Goal: Task Accomplishment & Management: Use online tool/utility

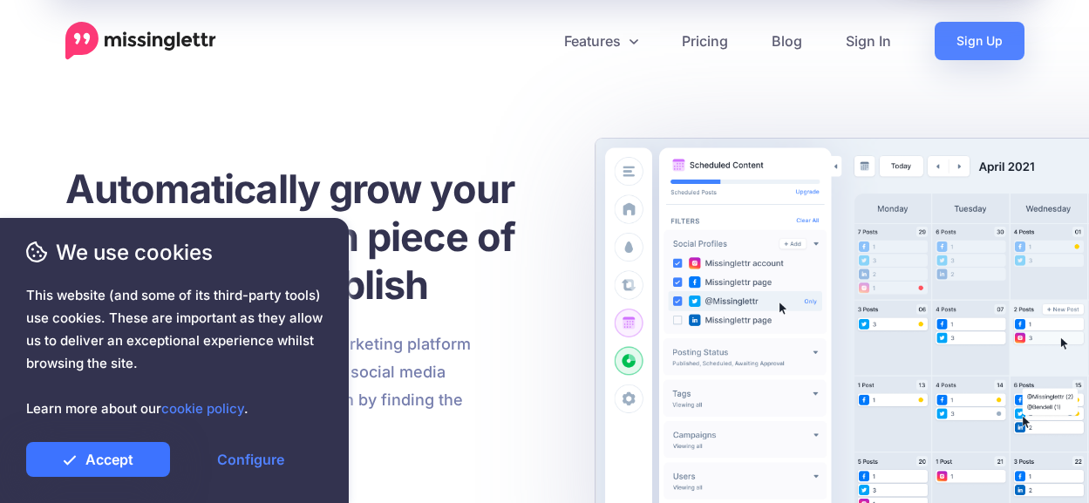
click at [156, 456] on link "Accept" at bounding box center [98, 459] width 144 height 35
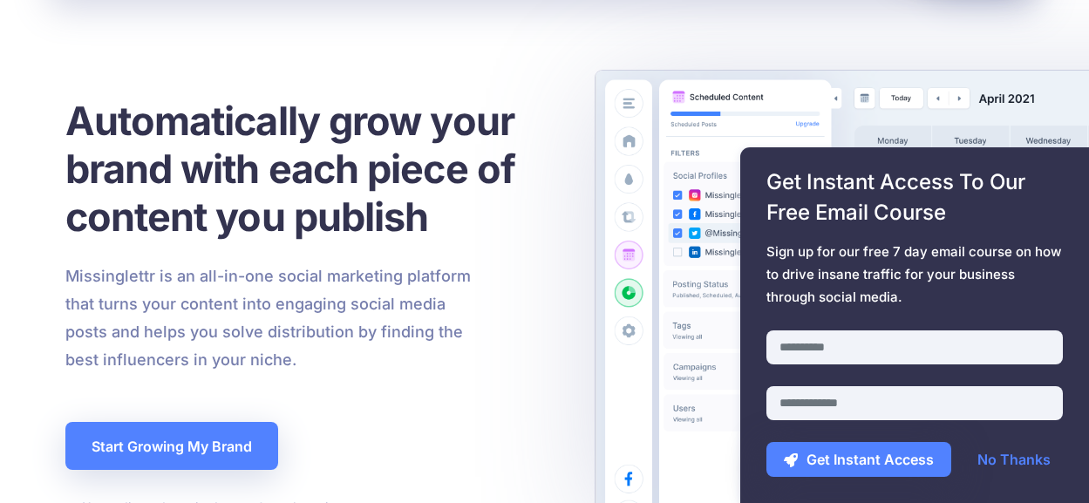
scroll to position [87, 0]
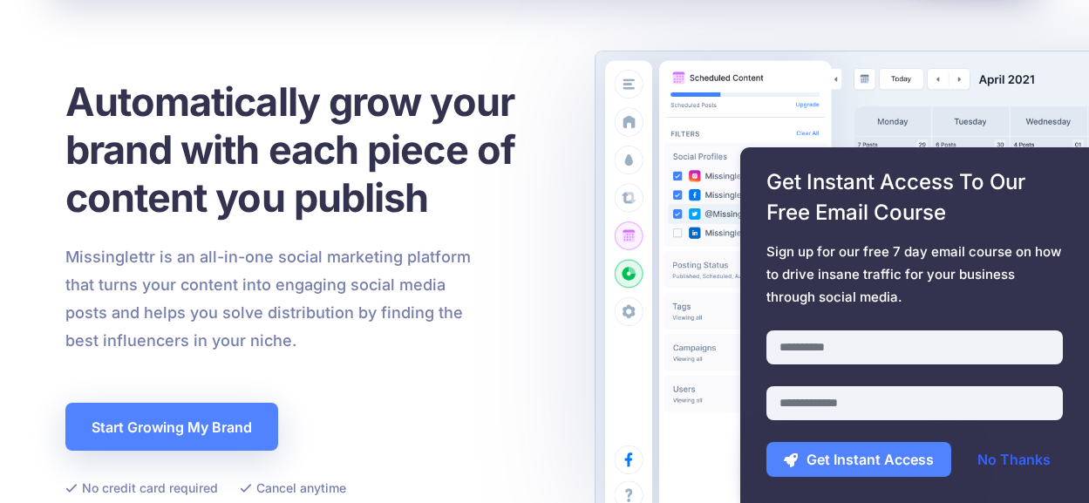
click at [1022, 461] on link "No Thanks" at bounding box center [1014, 459] width 108 height 35
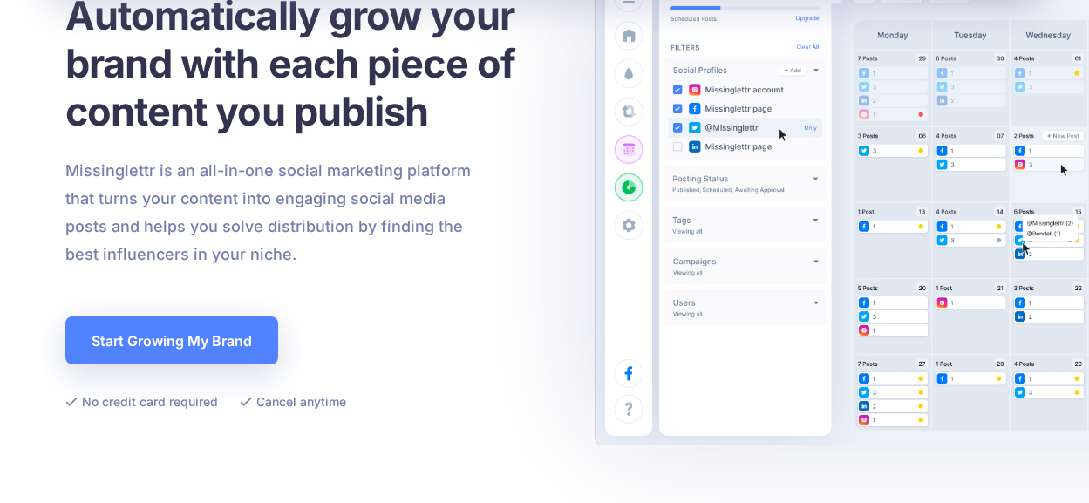
scroll to position [0, 0]
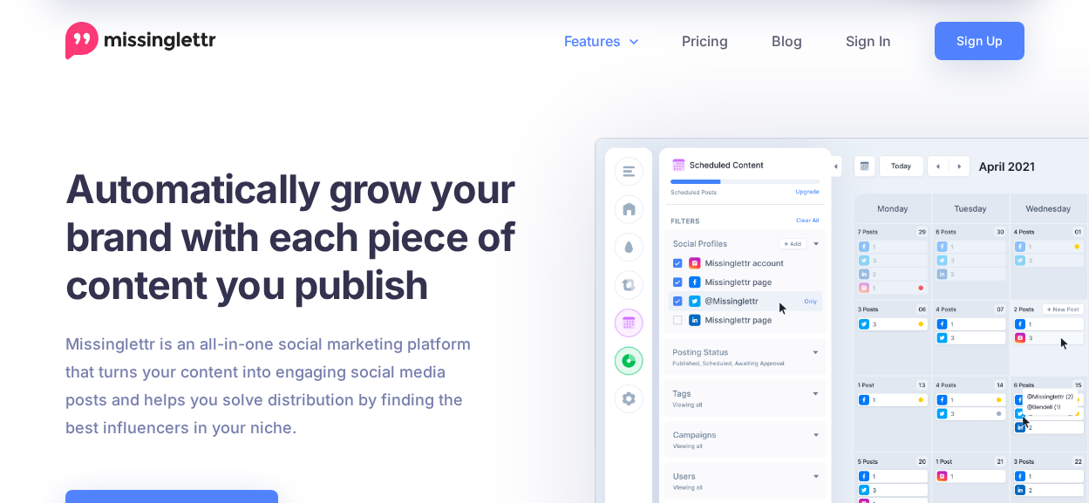
click at [629, 44] on icon at bounding box center [633, 41] width 9 height 14
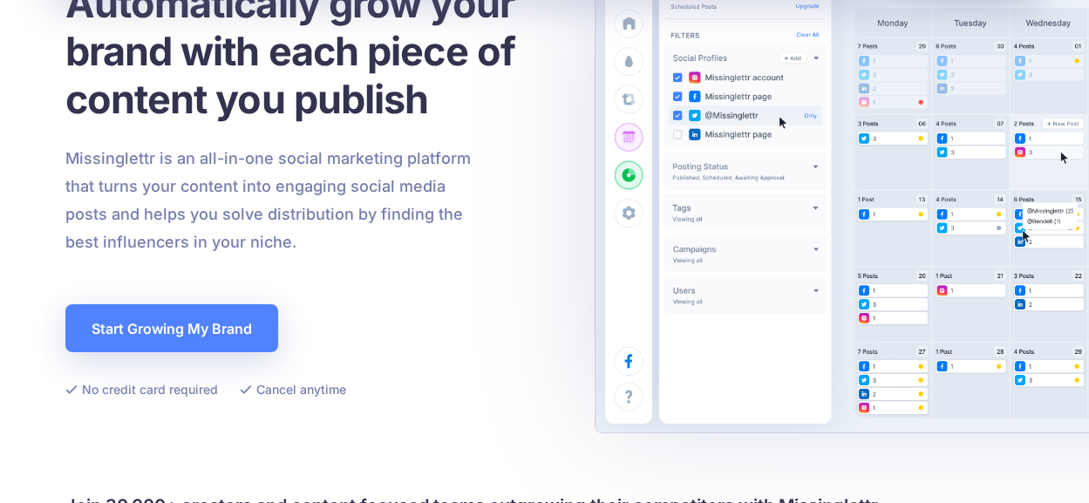
scroll to position [174, 0]
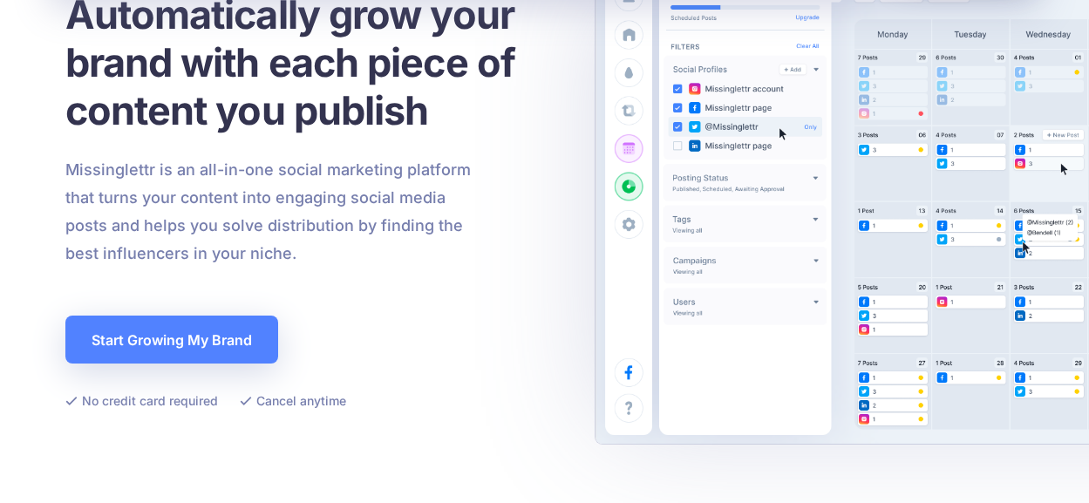
click at [189, 355] on span "This website (and some of its third-party tools) use cookies. These are importa…" at bounding box center [174, 352] width 296 height 136
click at [197, 345] on span "This website (and some of its third-party tools) use cookies. These are importa…" at bounding box center [174, 352] width 296 height 136
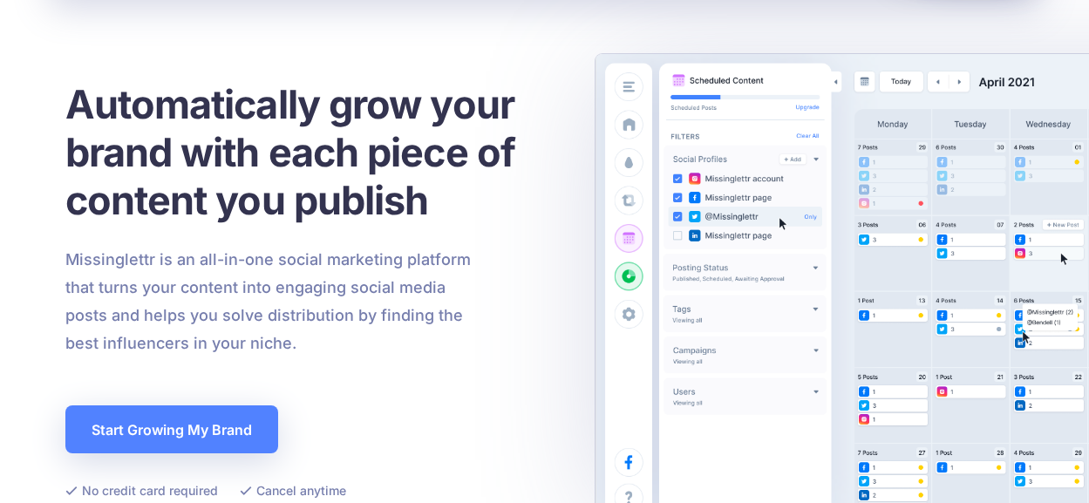
scroll to position [0, 0]
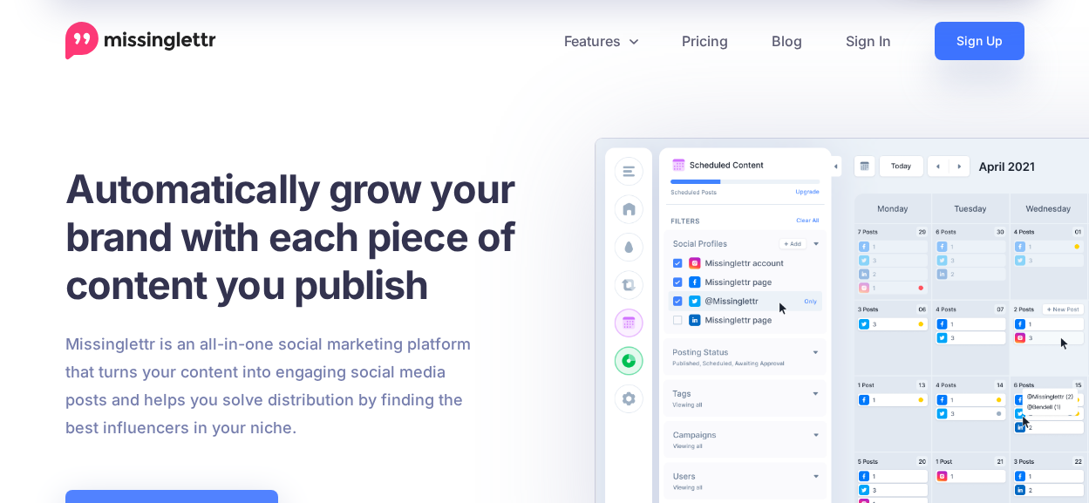
click at [980, 44] on link "Sign Up" at bounding box center [979, 41] width 90 height 38
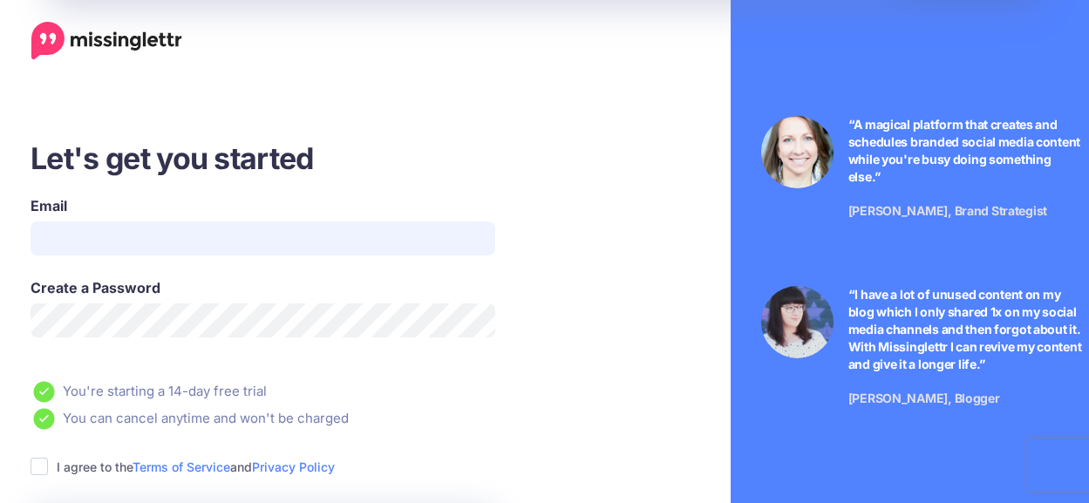
click at [278, 241] on input "Email" at bounding box center [263, 238] width 465 height 34
type input "**********"
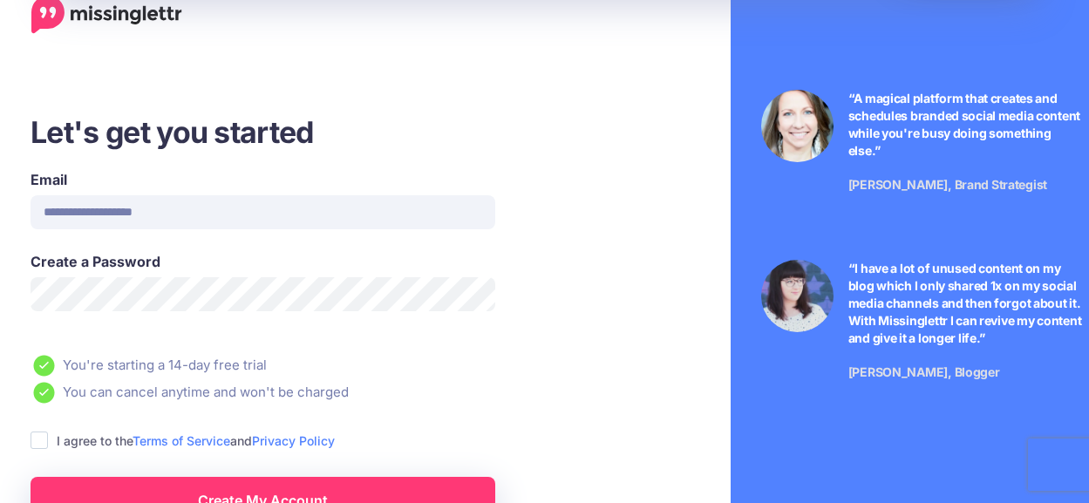
scroll to position [5, 0]
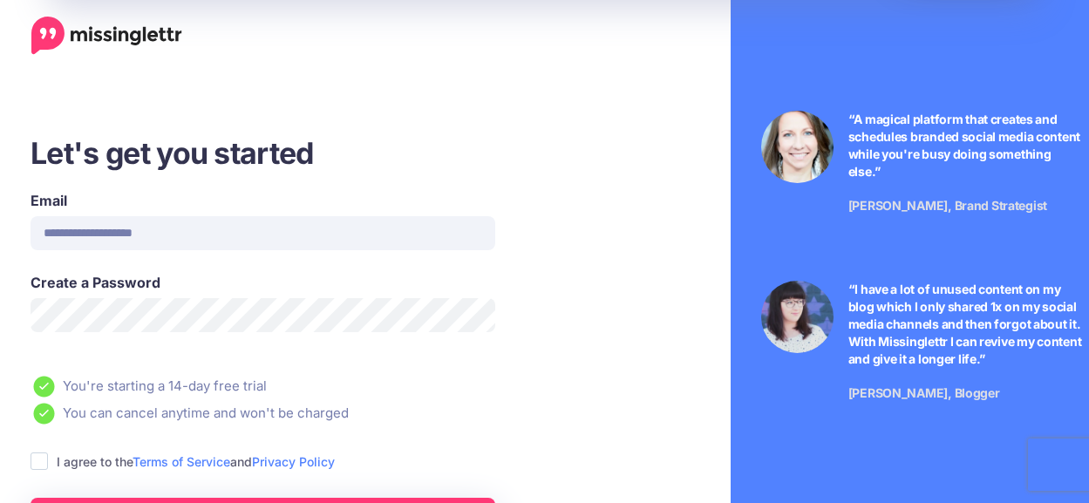
click at [594, 221] on div "**********" at bounding box center [311, 231] width 589 height 82
click at [669, 100] on div "**********" at bounding box center [544, 379] width 1115 height 769
click at [487, 55] on div "**********" at bounding box center [312, 379] width 650 height 769
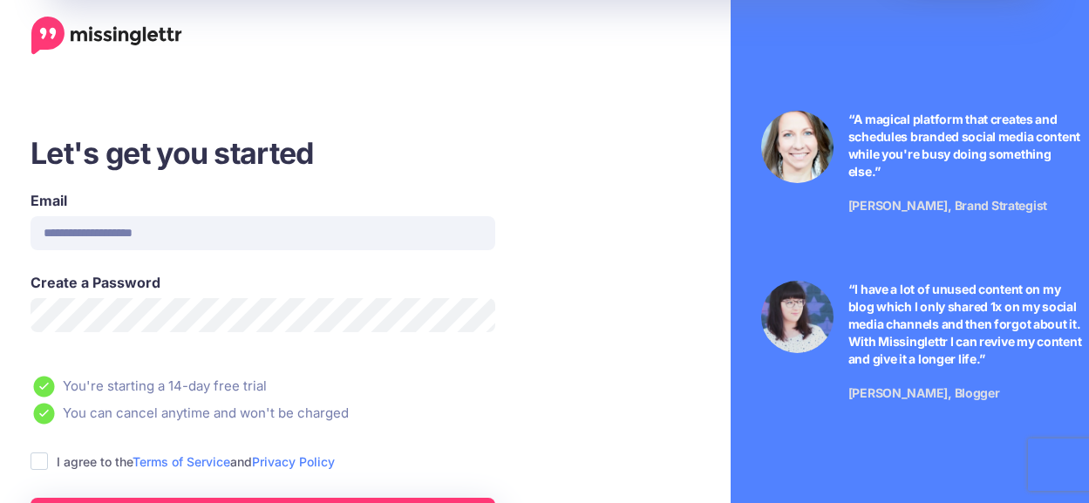
click at [40, 459] on ins at bounding box center [39, 460] width 17 height 17
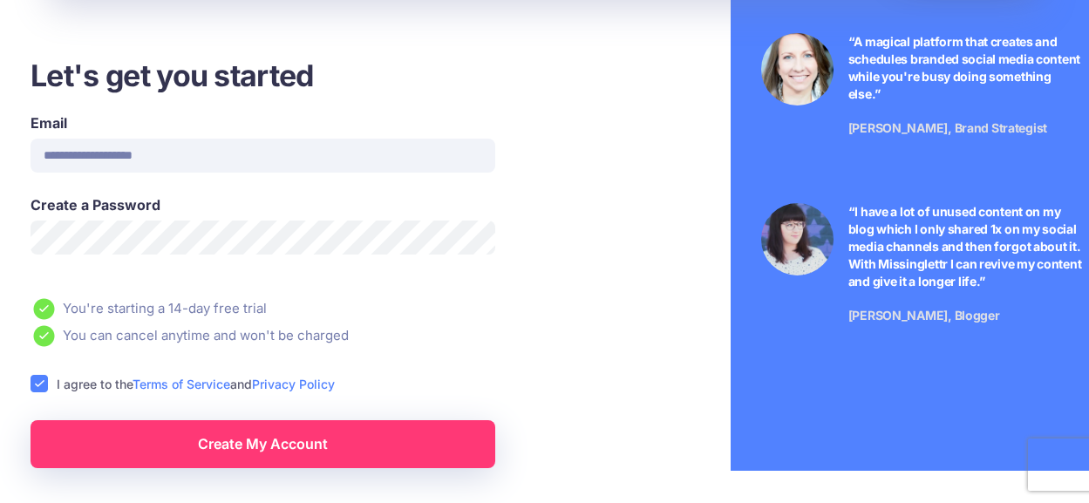
scroll to position [180, 0]
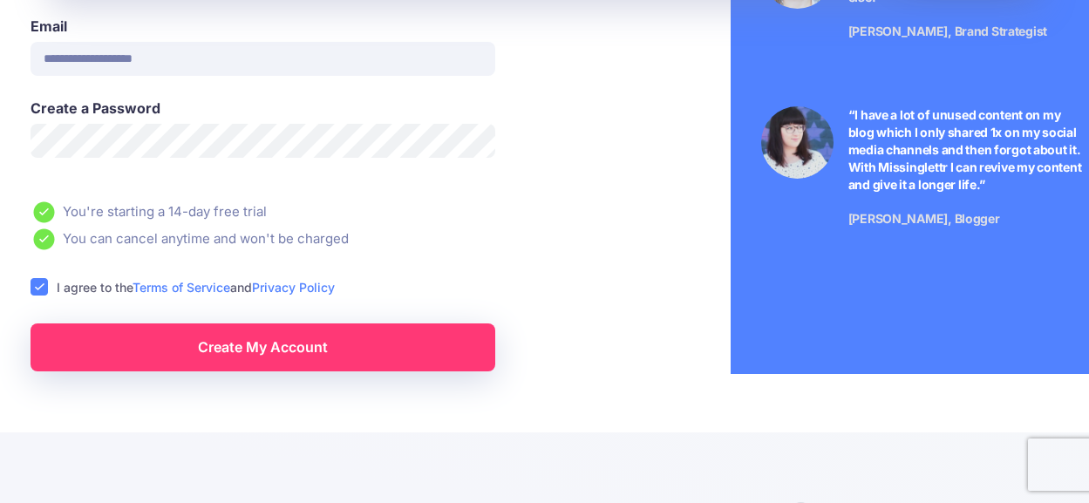
click at [268, 352] on link "Create My Account" at bounding box center [263, 347] width 465 height 48
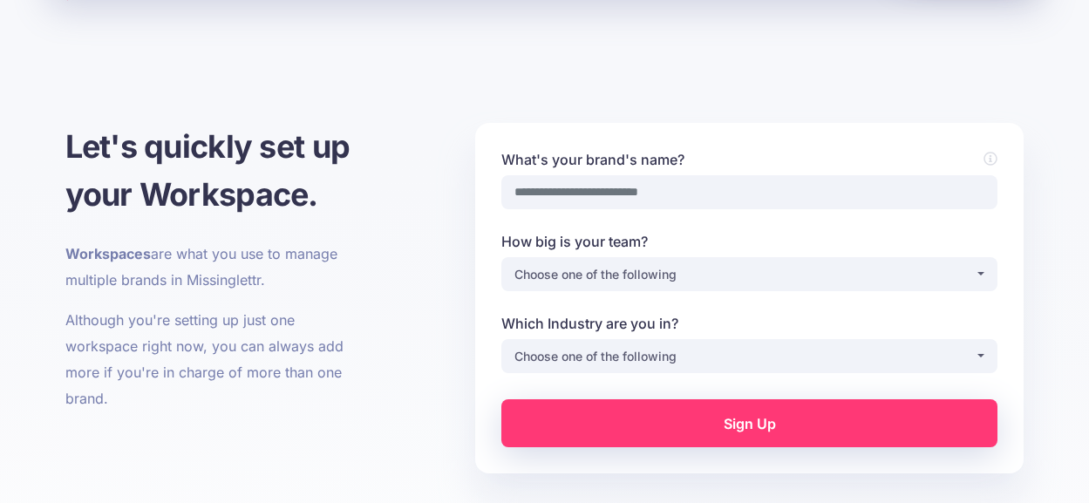
scroll to position [87, 0]
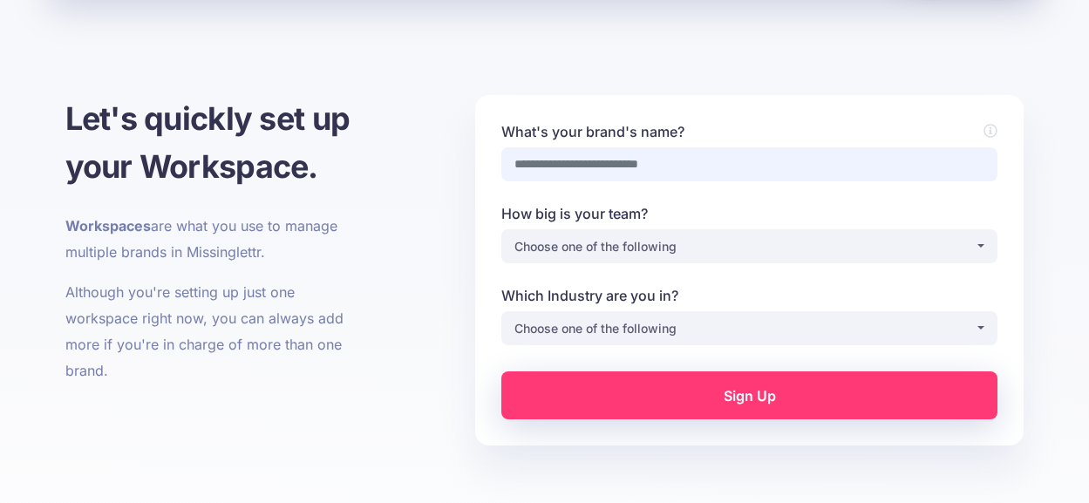
click at [654, 163] on input "What's your brand's name?" at bounding box center [749, 164] width 496 height 34
type input "*********"
click at [708, 246] on div "Choose one of the following" at bounding box center [744, 246] width 460 height 21
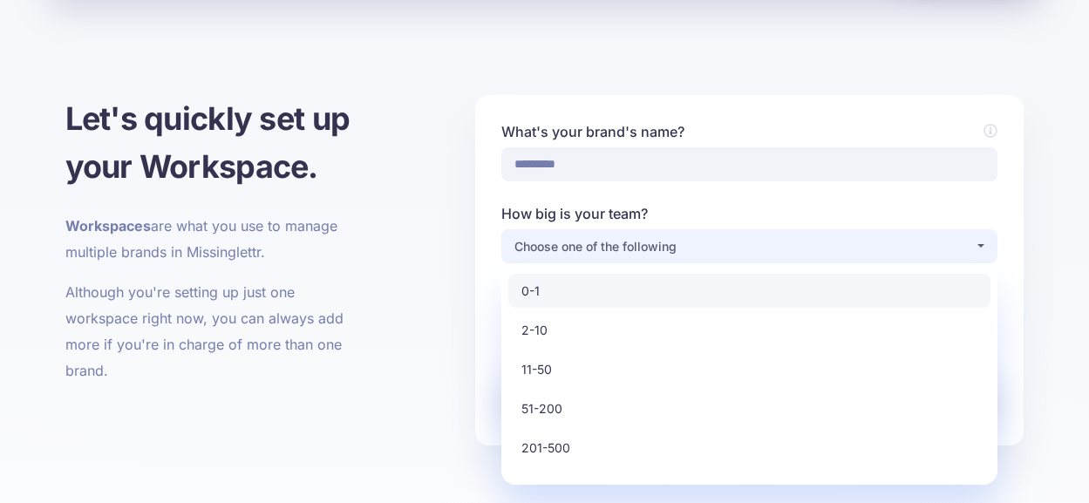
click at [569, 294] on link "0-1" at bounding box center [749, 291] width 482 height 34
select select "*"
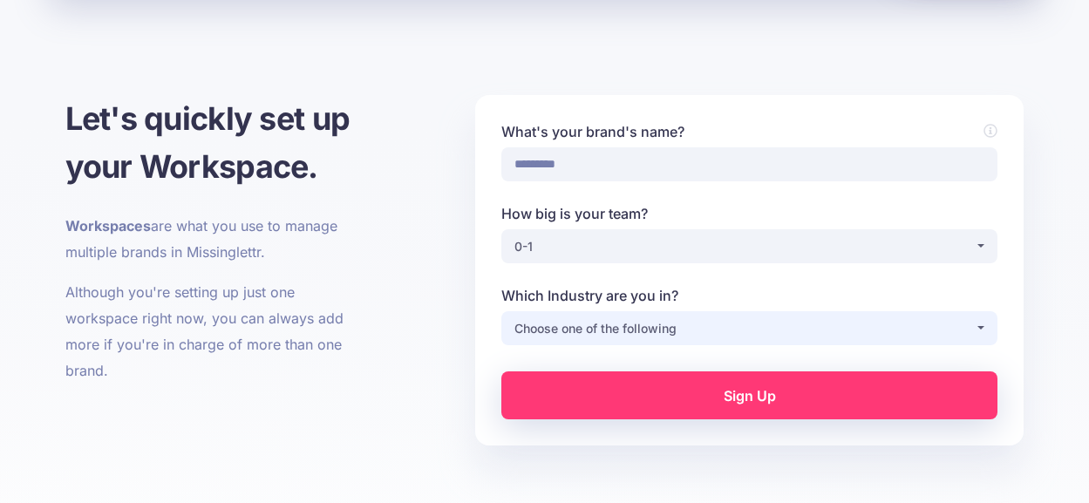
click at [623, 332] on div "Choose one of the following" at bounding box center [744, 328] width 460 height 21
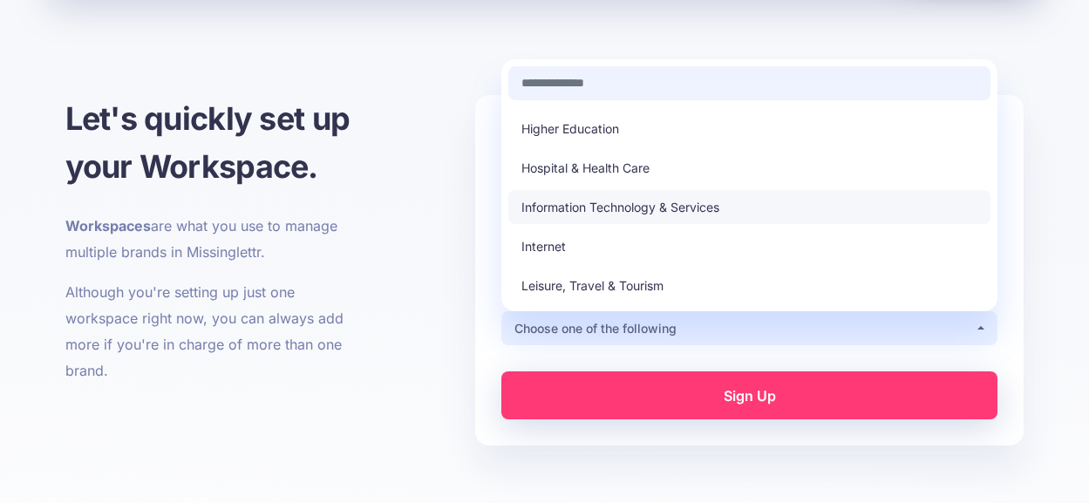
scroll to position [174, 0]
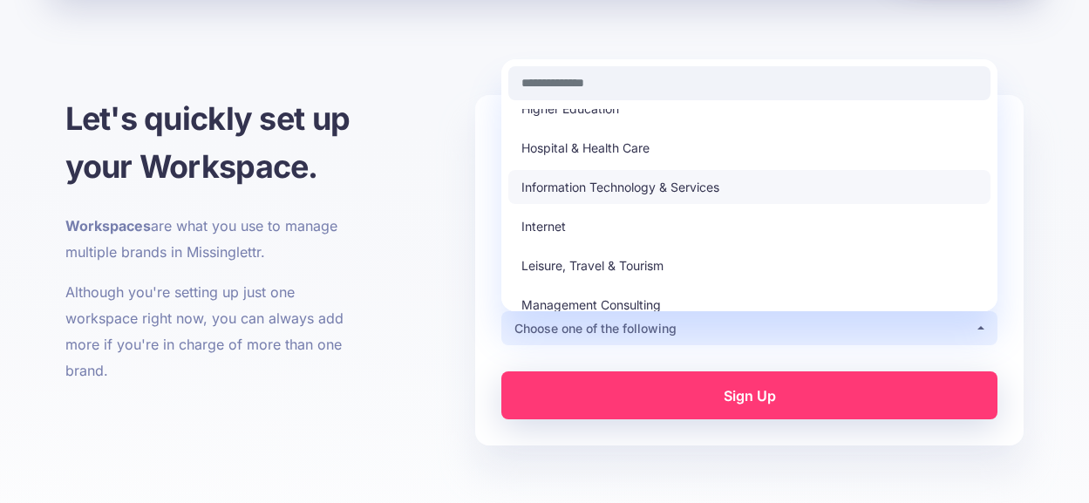
click at [644, 187] on span "Information Technology & Services" at bounding box center [620, 187] width 198 height 21
select select "**"
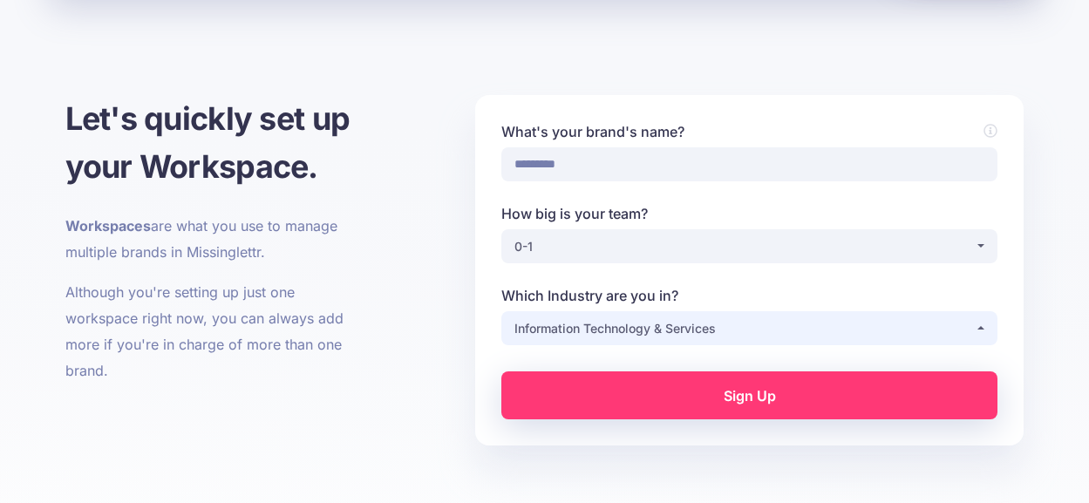
click at [680, 339] on button "Information Technology & Services" at bounding box center [749, 328] width 496 height 34
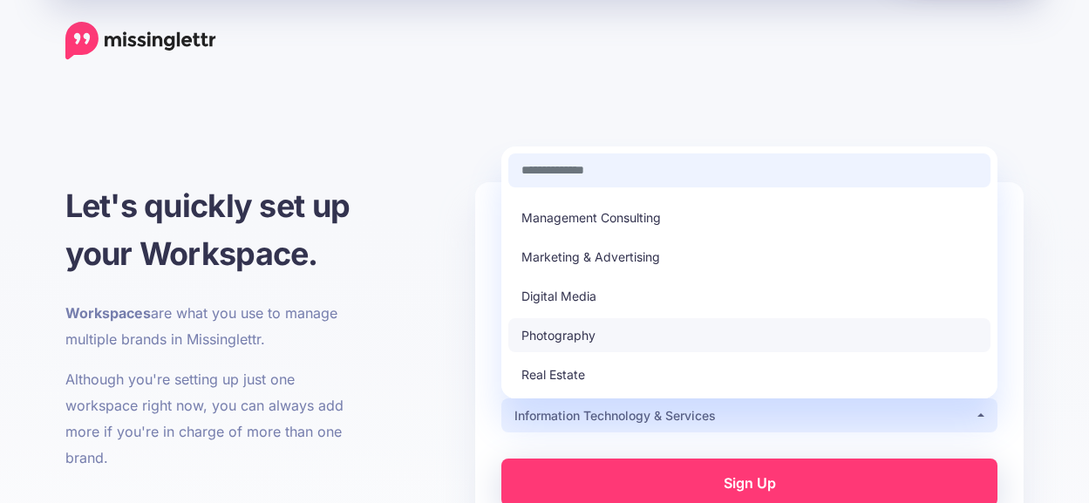
scroll to position [436, 0]
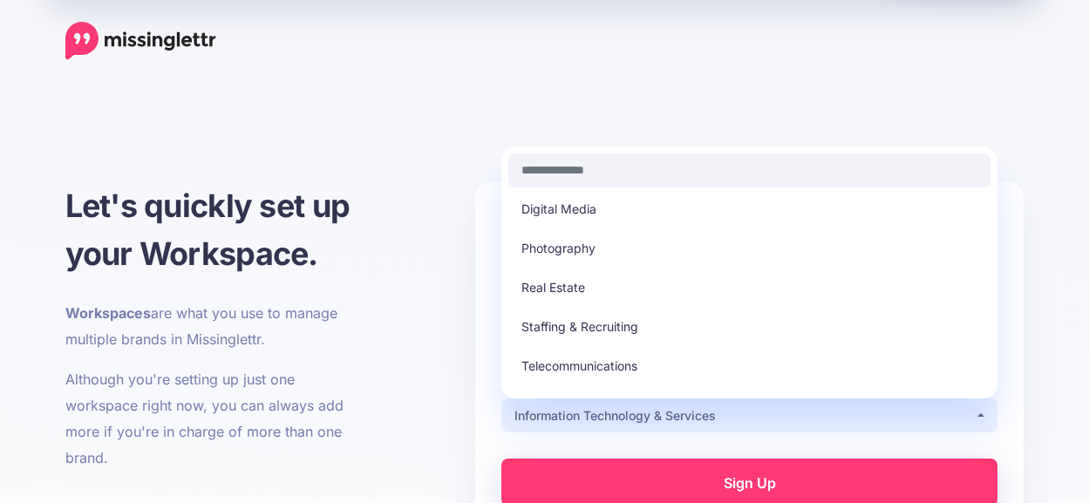
click at [696, 473] on link "Sign Up" at bounding box center [749, 482] width 496 height 48
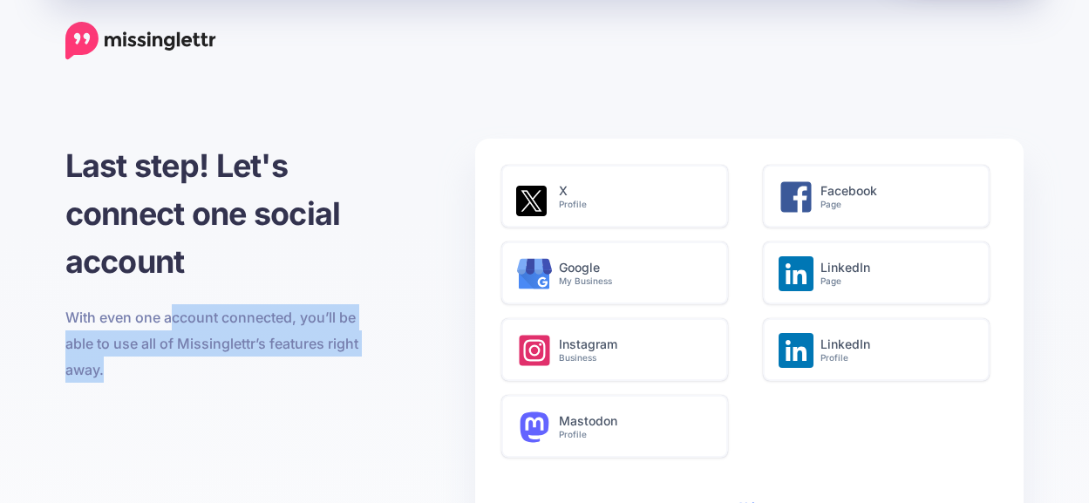
drag, startPoint x: 169, startPoint y: 320, endPoint x: 222, endPoint y: 365, distance: 69.9
click at [222, 365] on p "With even one account connected, you’ll be able to use all of Missinglettr’s fe…" at bounding box center [216, 343] width 302 height 78
click at [220, 371] on p "With even one account connected, you’ll be able to use all of Missinglettr’s fe…" at bounding box center [216, 343] width 302 height 78
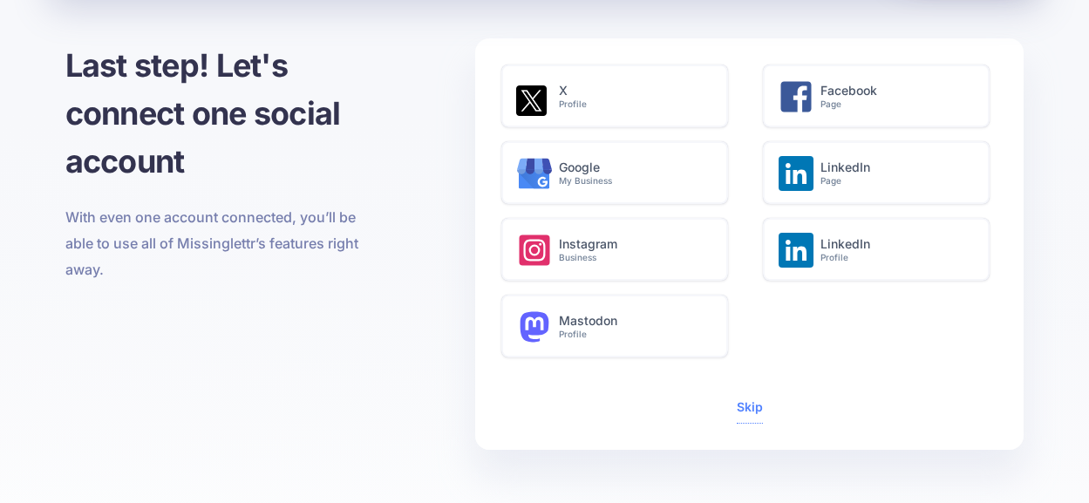
scroll to position [87, 0]
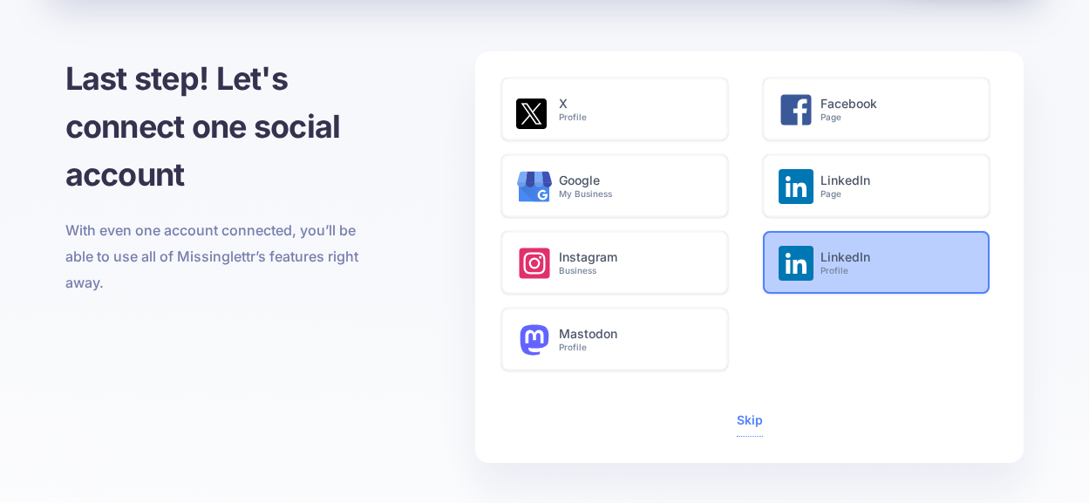
click at [851, 259] on h6 "LinkedIn Profile" at bounding box center [895, 263] width 150 height 26
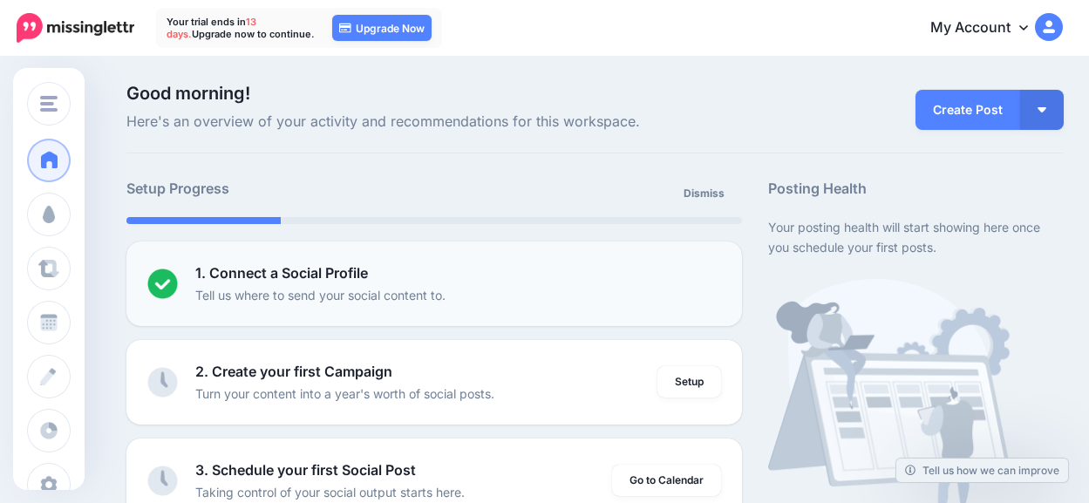
click at [491, 291] on div "1. Connect a Social Profile Tell us where to send your social content to." at bounding box center [458, 283] width 526 height 43
click at [406, 259] on li "1. Connect a Social Profile Tell us where to send your social content to. Setup" at bounding box center [433, 283] width 615 height 85
click at [325, 265] on b "1. Connect a Social Profile" at bounding box center [281, 272] width 173 height 17
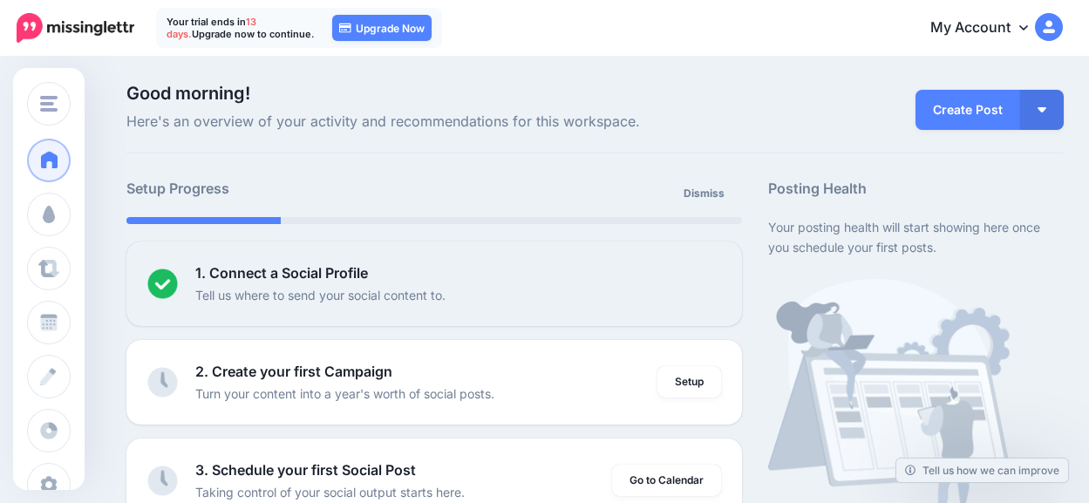
click at [264, 35] on p "Your trial ends in 13 days. Upgrade now to continue." at bounding box center [240, 28] width 148 height 24
click at [965, 28] on link "My Account" at bounding box center [988, 28] width 150 height 43
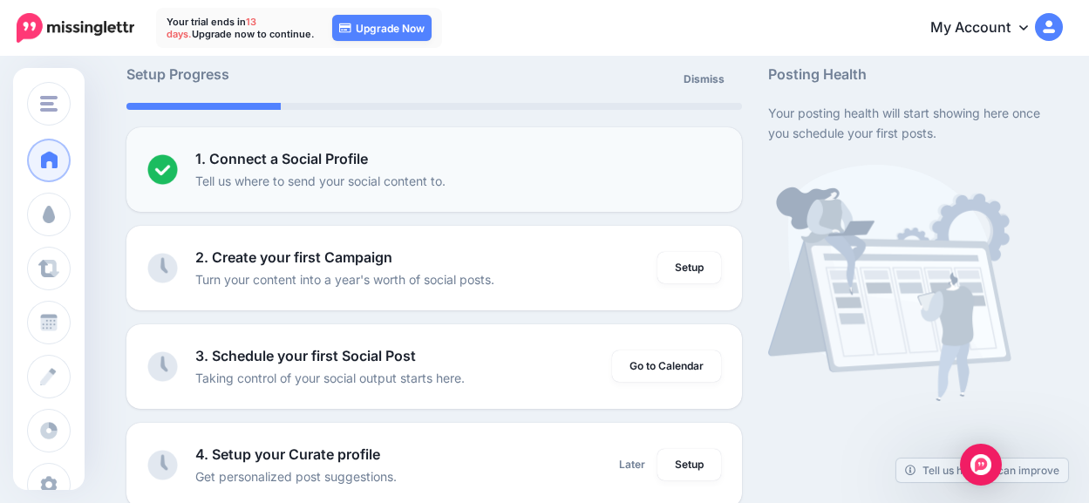
scroll to position [87, 0]
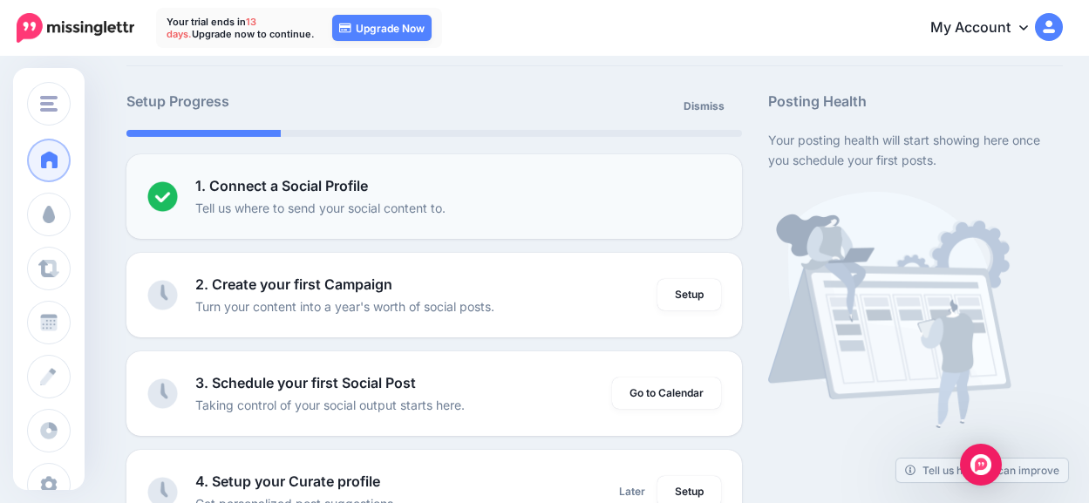
click at [418, 198] on p "Tell us where to send your social content to." at bounding box center [320, 208] width 250 height 20
click at [324, 200] on p "Tell us where to send your social content to." at bounding box center [320, 208] width 250 height 20
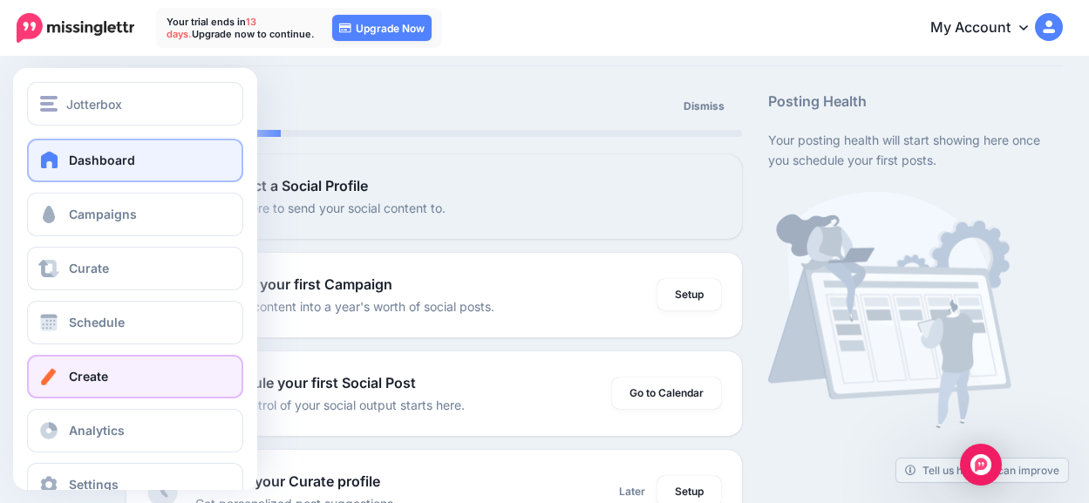
click at [135, 366] on link "Create" at bounding box center [135, 377] width 216 height 44
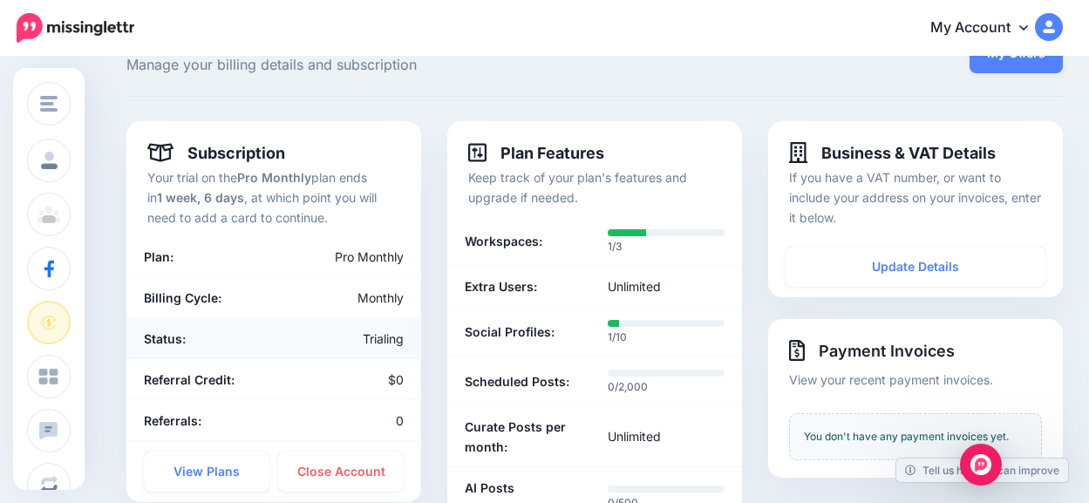
scroll to position [87, 0]
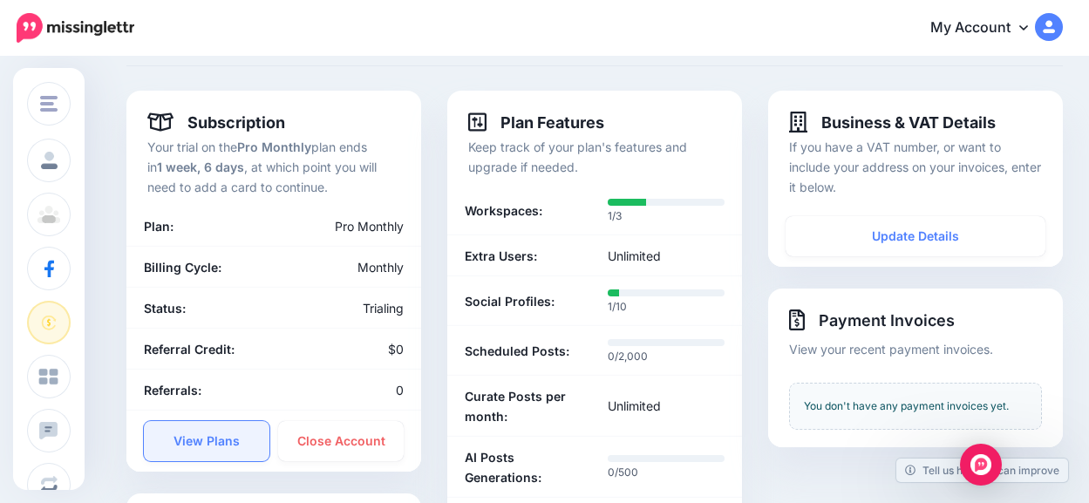
click at [221, 442] on link "View Plans" at bounding box center [207, 441] width 126 height 40
click at [212, 447] on link "View Plans" at bounding box center [207, 441] width 126 height 40
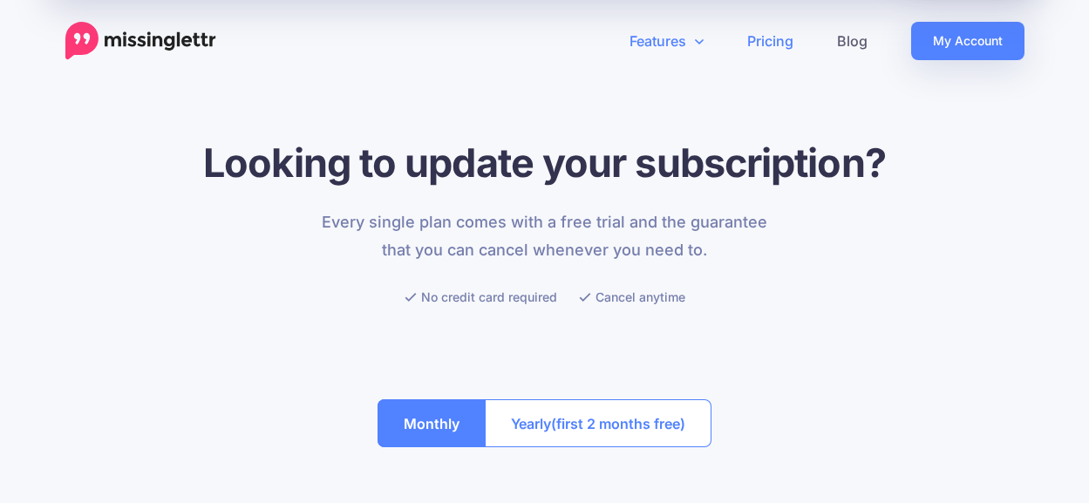
click at [688, 51] on link "Features" at bounding box center [667, 41] width 118 height 38
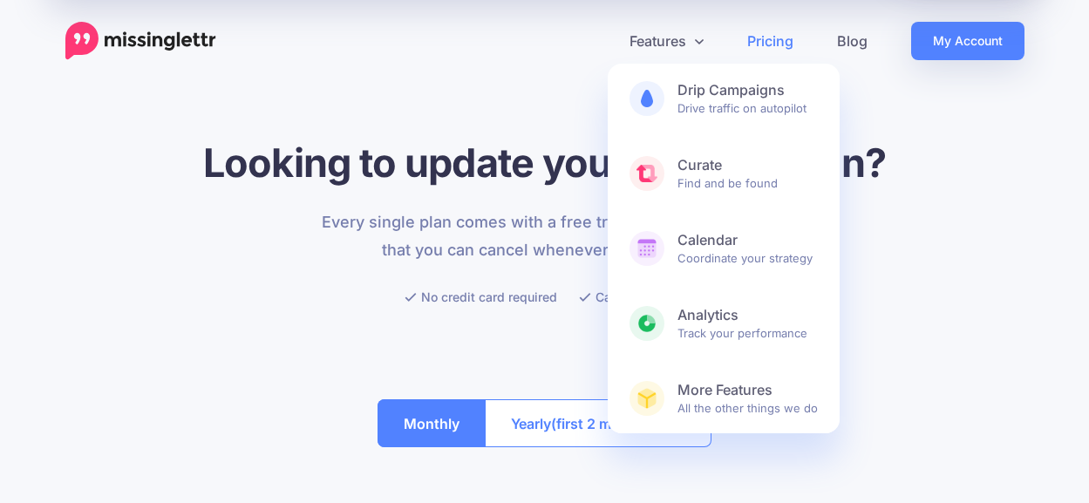
click at [345, 309] on div at bounding box center [544, 340] width 959 height 65
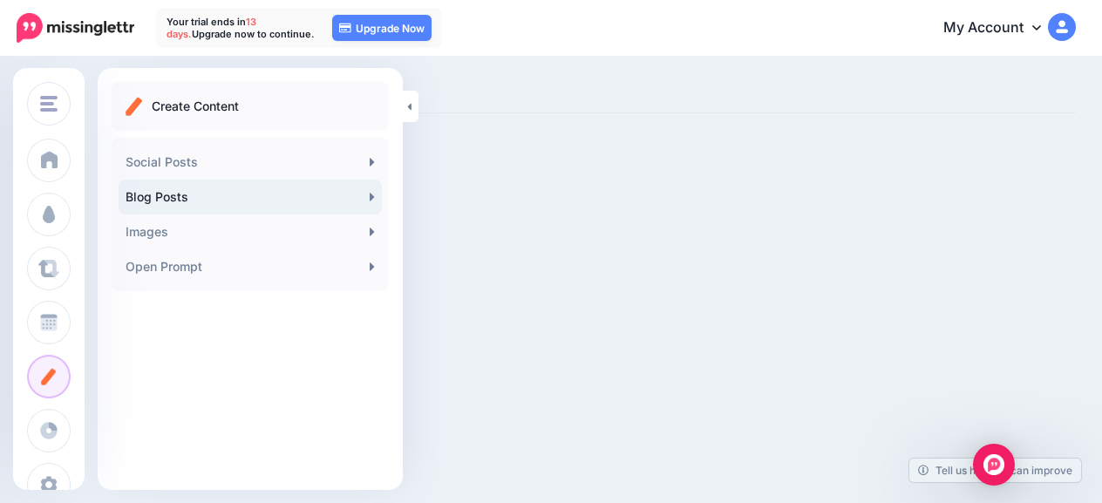
click at [289, 193] on link "Blog Posts" at bounding box center [250, 197] width 263 height 35
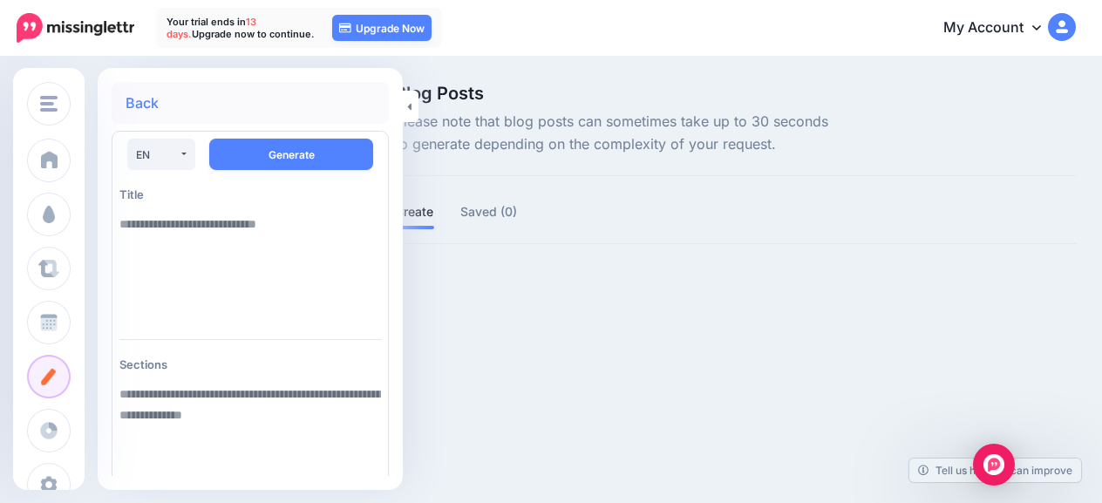
click at [248, 224] on textarea at bounding box center [249, 266] width 261 height 119
paste textarea "**********"
type textarea "**********"
click at [278, 390] on textarea at bounding box center [249, 453] width 261 height 153
click at [137, 96] on link "Back" at bounding box center [142, 103] width 33 height 14
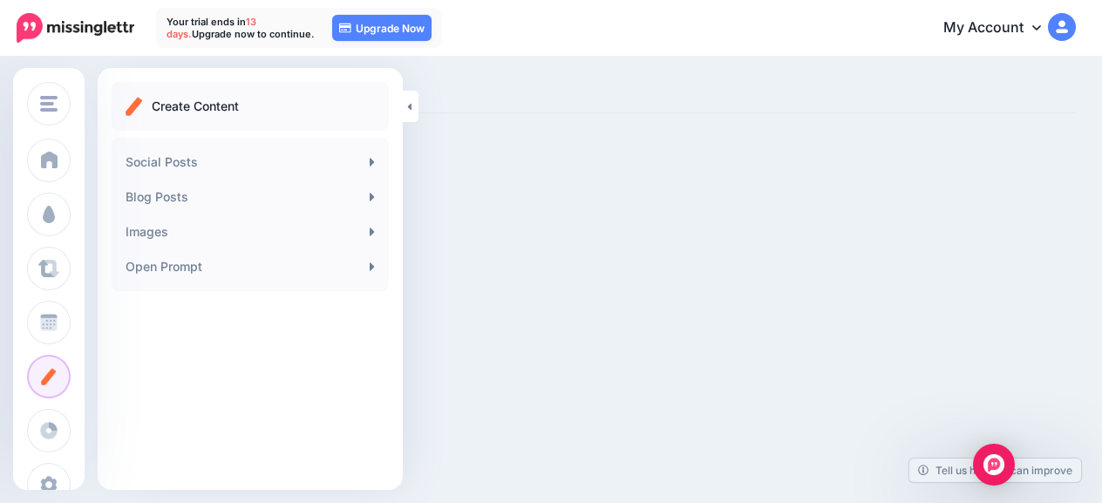
click at [307, 381] on div "Create Content Social Posts Blog Posts Images Open Prompt" at bounding box center [250, 279] width 305 height 422
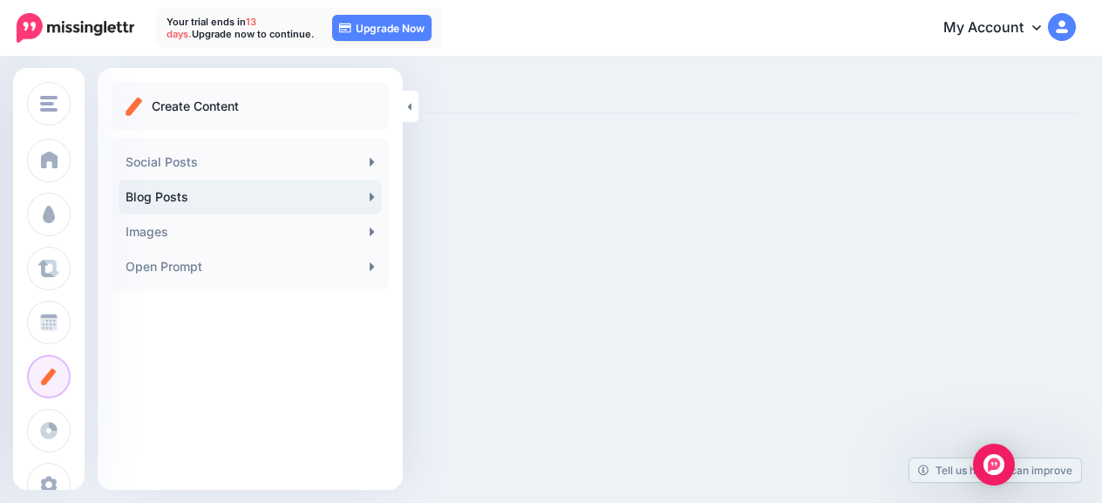
click at [178, 193] on link "Blog Posts" at bounding box center [250, 197] width 263 height 35
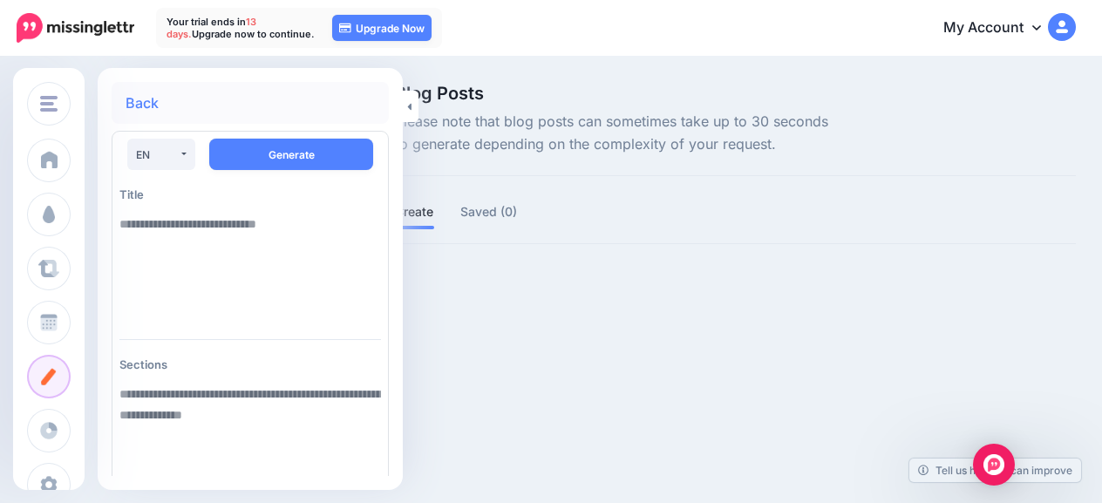
drag, startPoint x: 607, startPoint y: 294, endPoint x: 576, endPoint y: 268, distance: 40.2
click at [607, 294] on div at bounding box center [735, 291] width 681 height 22
click at [416, 110] on link at bounding box center [411, 106] width 16 height 31
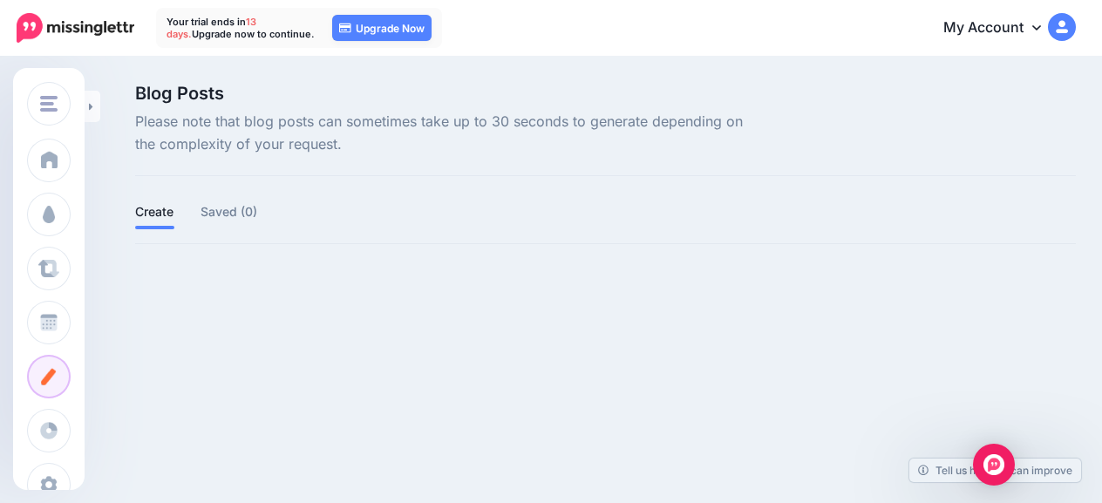
click at [244, 289] on div at bounding box center [605, 291] width 940 height 22
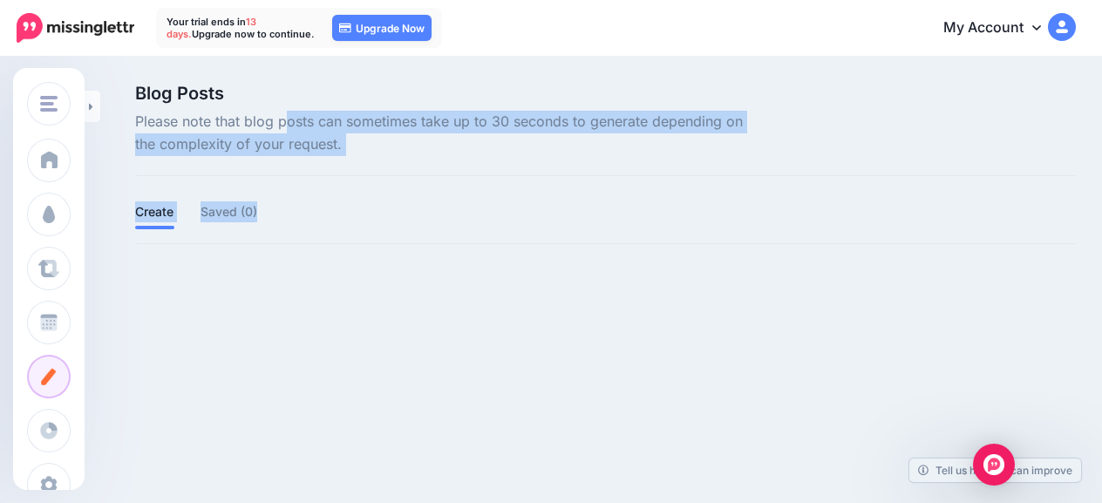
drag, startPoint x: 290, startPoint y: 111, endPoint x: 486, endPoint y: 316, distance: 284.2
click at [480, 306] on div "Blog Posts Please note that blog posts can sometimes take up to 30 seconds to g…" at bounding box center [551, 192] width 1102 height 269
click at [484, 321] on div "Blog Posts Please note that blog posts can sometimes take up to 30 seconds to g…" at bounding box center [551, 192] width 1102 height 269
click at [135, 311] on div "Blog Posts Please note that blog posts can sometimes take up to 30 seconds to g…" at bounding box center [551, 192] width 1102 height 269
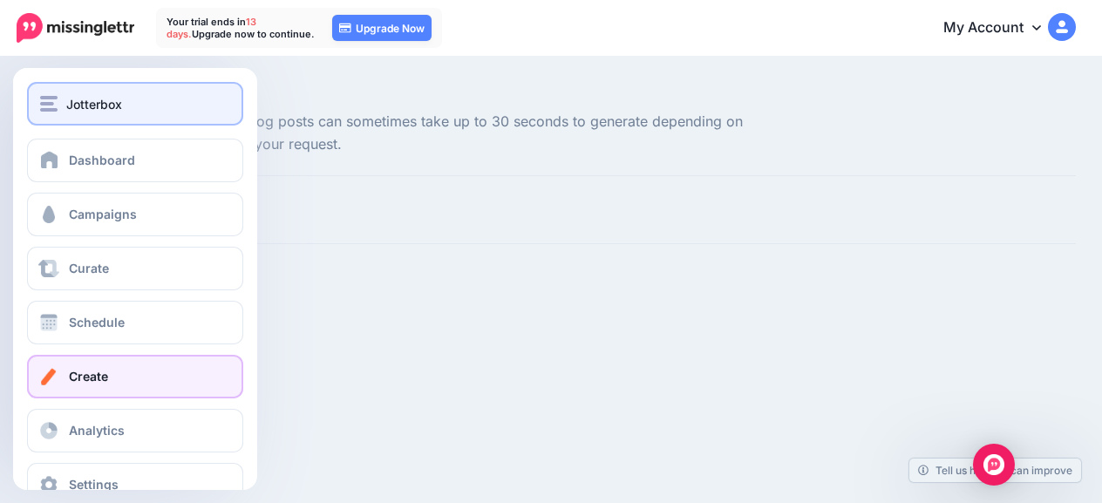
click at [95, 112] on span "Jotterbox" at bounding box center [94, 104] width 56 height 20
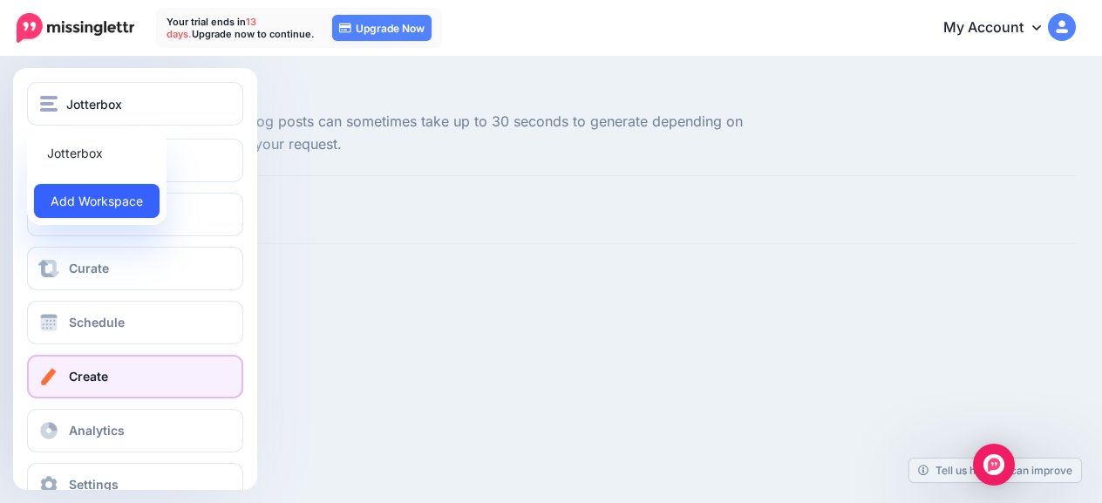
click at [85, 199] on link "Add Workspace" at bounding box center [97, 201] width 126 height 34
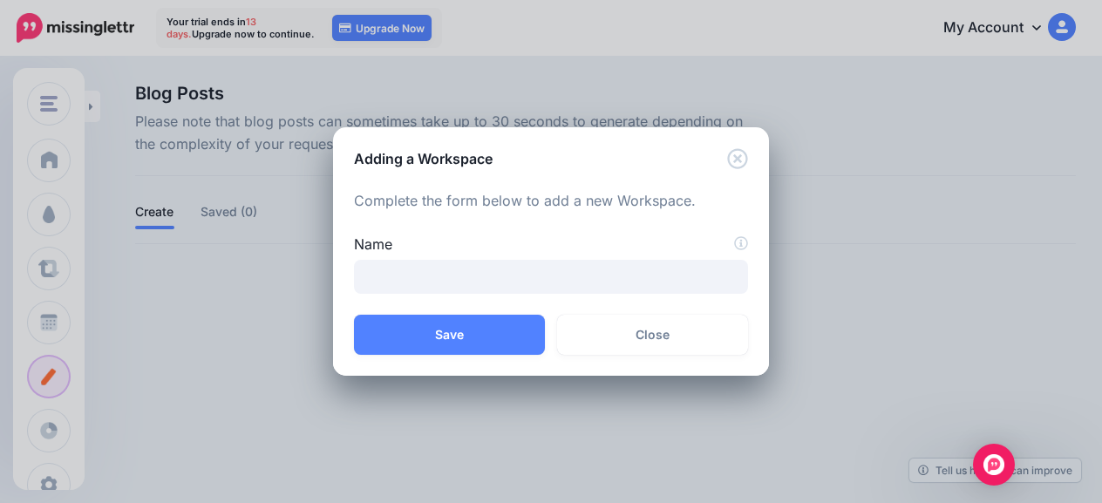
drag, startPoint x: 423, startPoint y: 197, endPoint x: 573, endPoint y: 254, distance: 160.3
click at [573, 254] on div "Complete the form below to add a new Workspace. Name" at bounding box center [551, 242] width 394 height 105
click at [574, 254] on label "Name" at bounding box center [551, 244] width 394 height 21
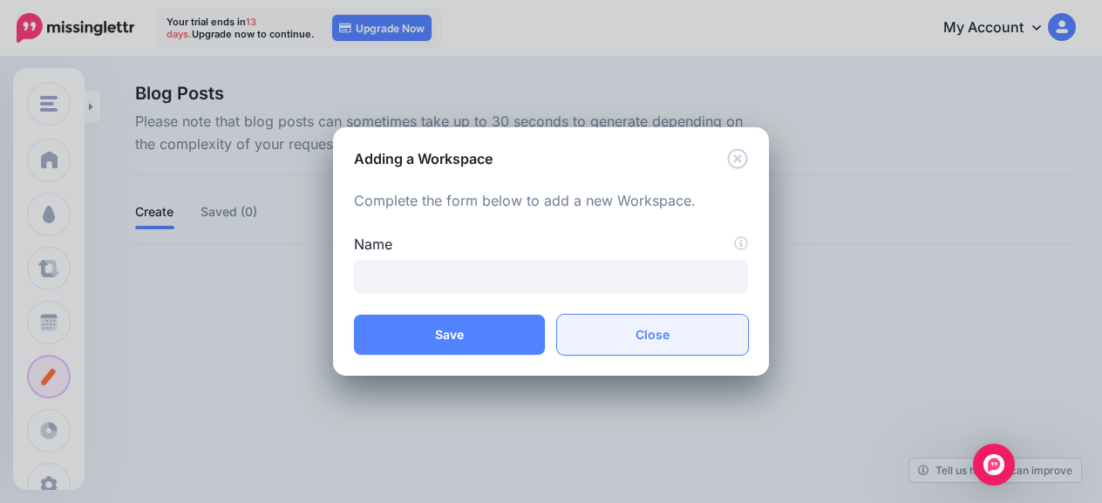
click at [635, 336] on link "Close" at bounding box center [652, 335] width 191 height 40
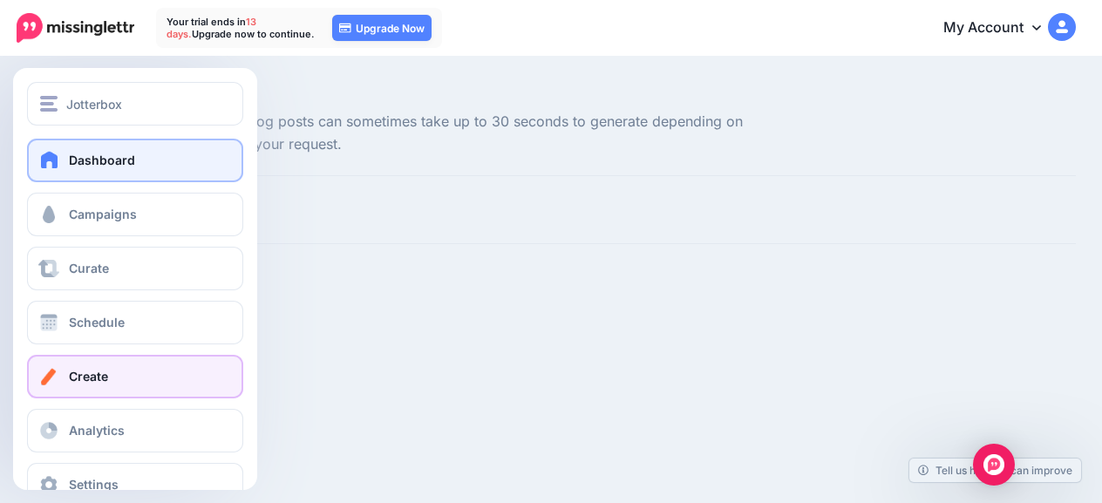
click at [33, 157] on link "Dashboard" at bounding box center [135, 161] width 216 height 44
click at [119, 155] on span "Dashboard" at bounding box center [102, 160] width 66 height 15
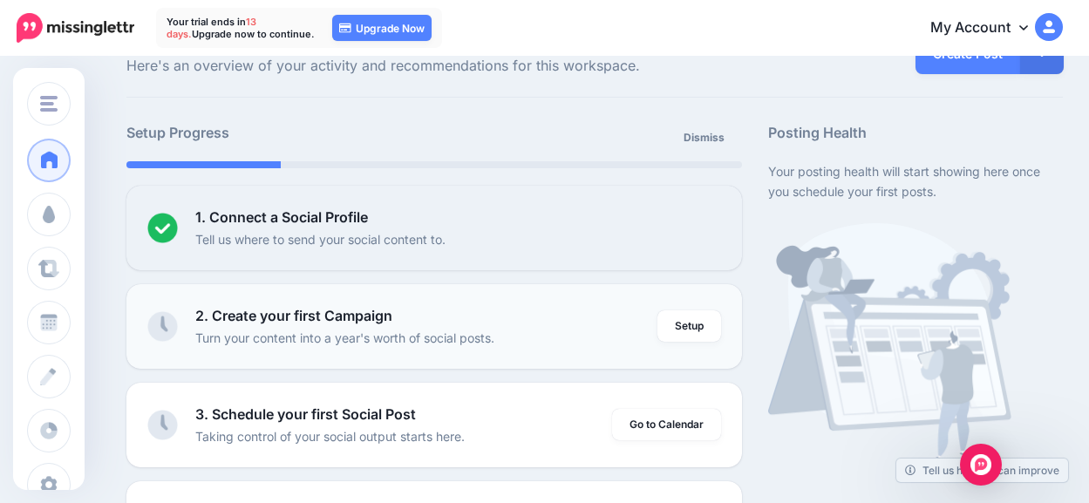
scroll to position [87, 0]
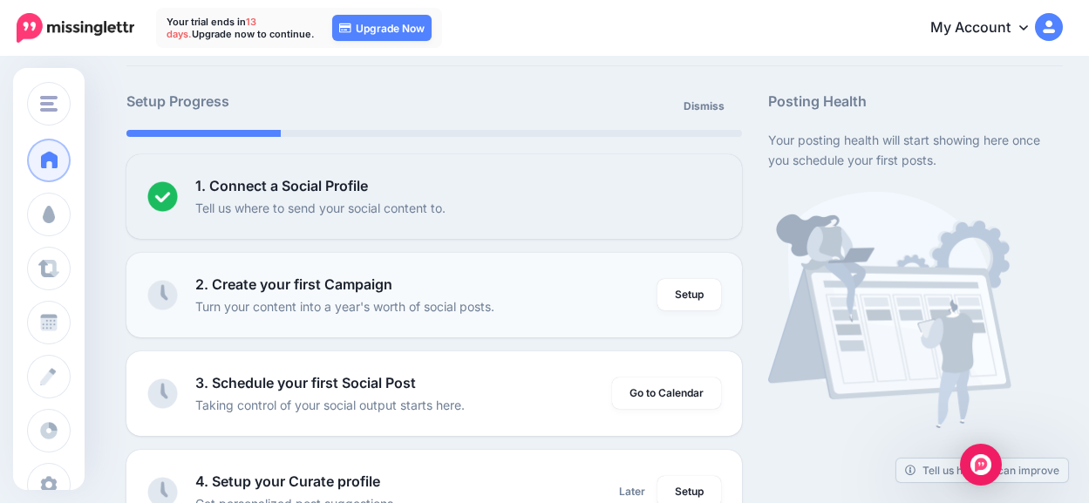
drag, startPoint x: 283, startPoint y: 303, endPoint x: 537, endPoint y: 320, distance: 254.2
click at [537, 320] on li "2. Create your first Campaign Turn your content into a year's worth of social p…" at bounding box center [433, 295] width 615 height 85
click at [542, 316] on li "2. Create your first Campaign Turn your content into a year's worth of social p…" at bounding box center [433, 295] width 615 height 85
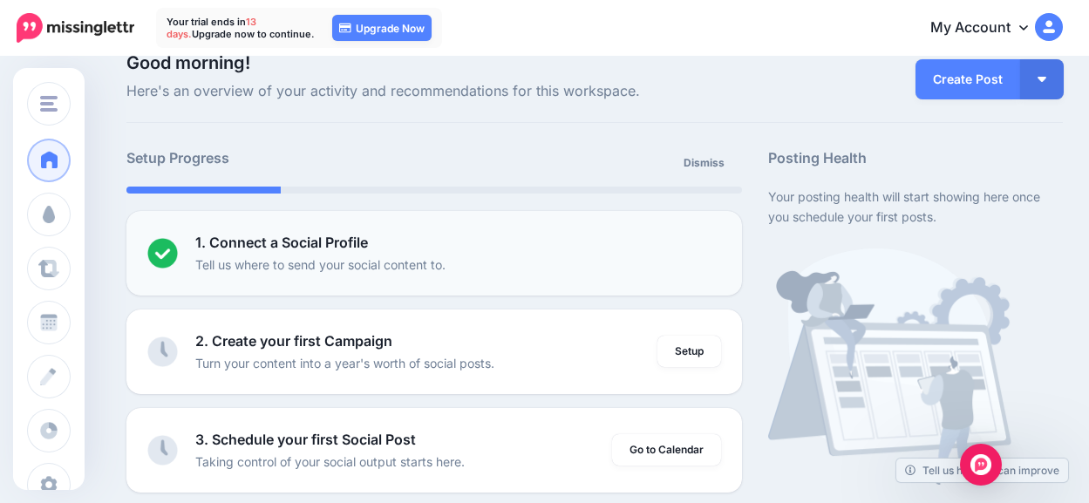
scroll to position [0, 0]
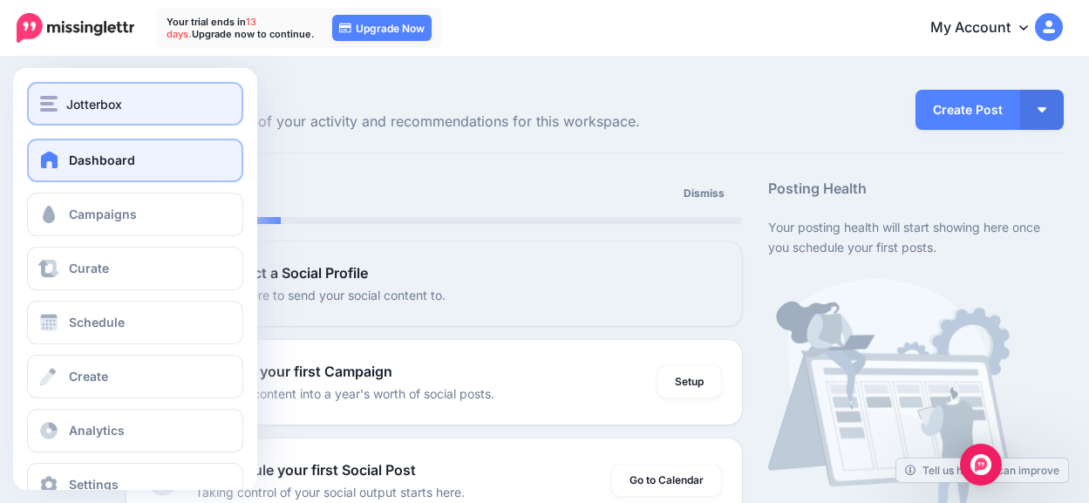
click at [119, 105] on span "Jotterbox" at bounding box center [94, 104] width 56 height 20
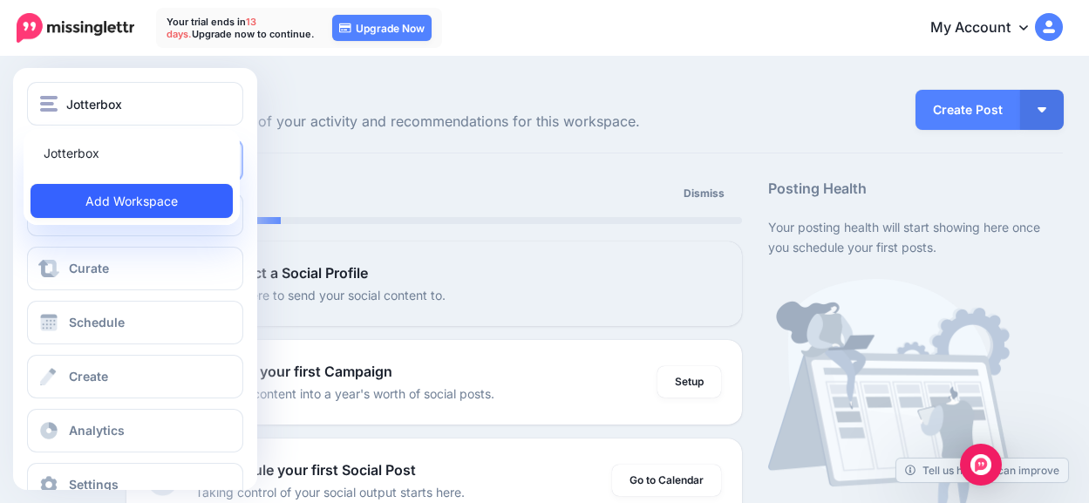
click at [151, 200] on link "Add Workspace" at bounding box center [132, 201] width 202 height 34
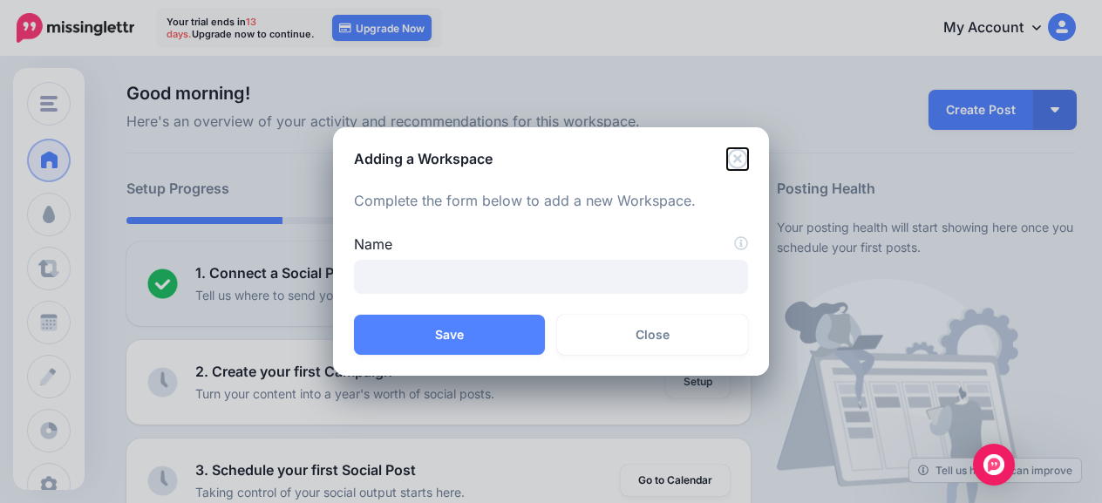
click at [737, 148] on icon "Close" at bounding box center [737, 158] width 20 height 20
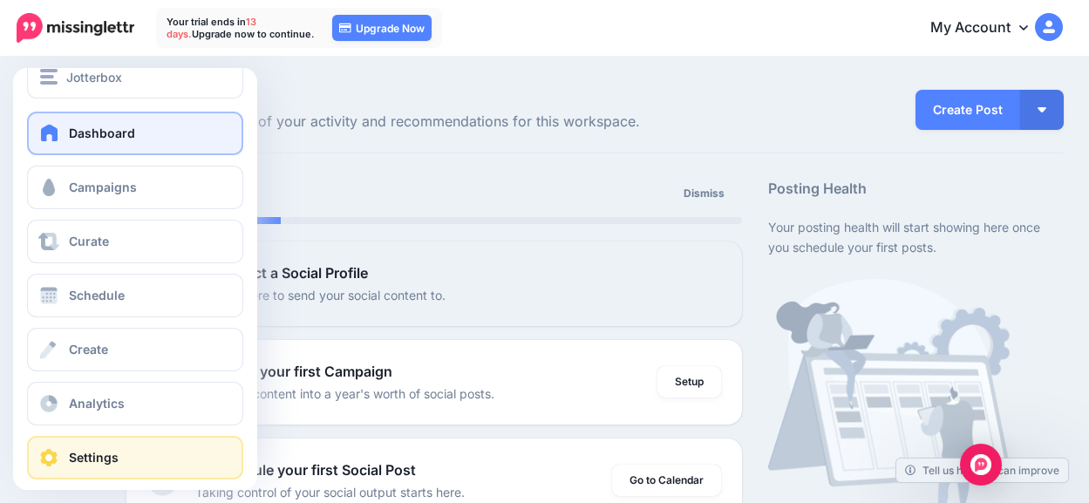
scroll to position [41, 0]
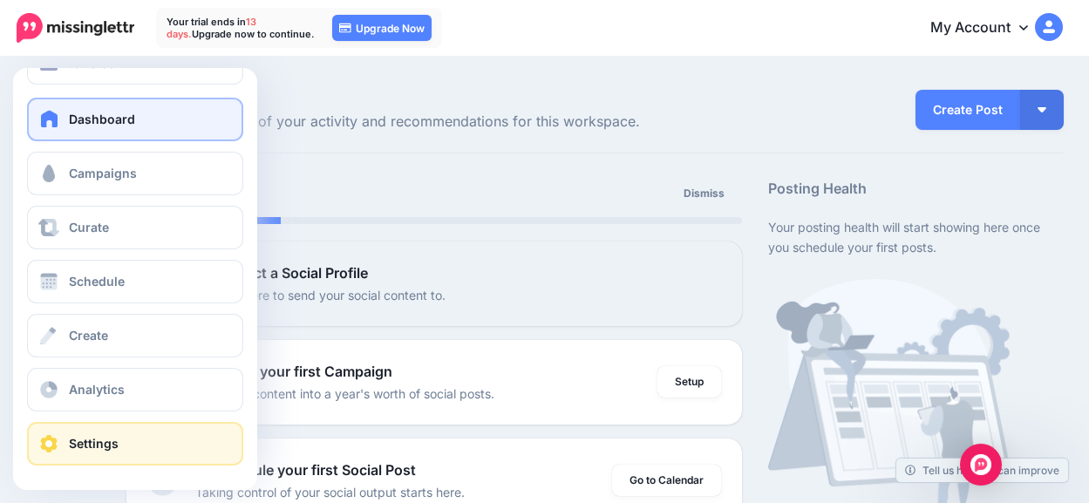
click at [126, 438] on link "Settings" at bounding box center [135, 444] width 216 height 44
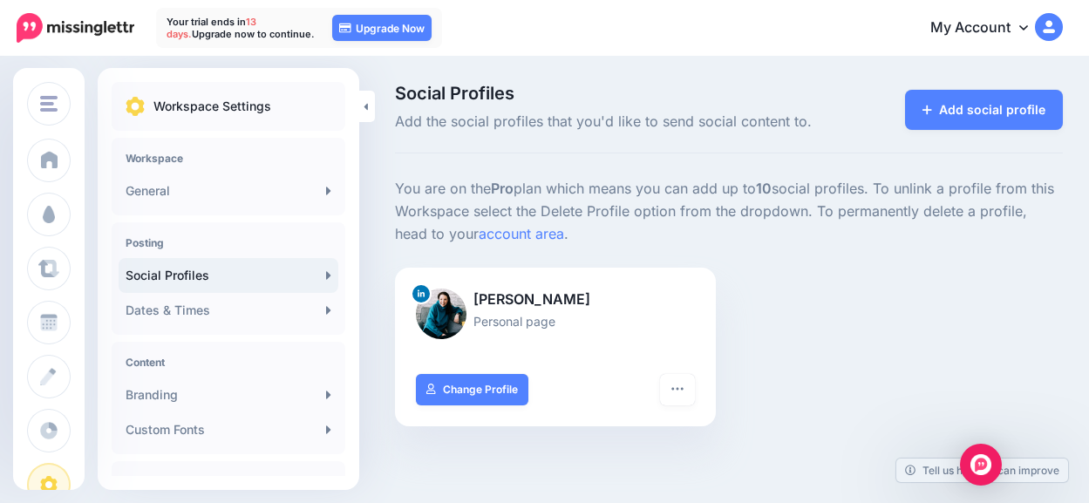
scroll to position [87, 0]
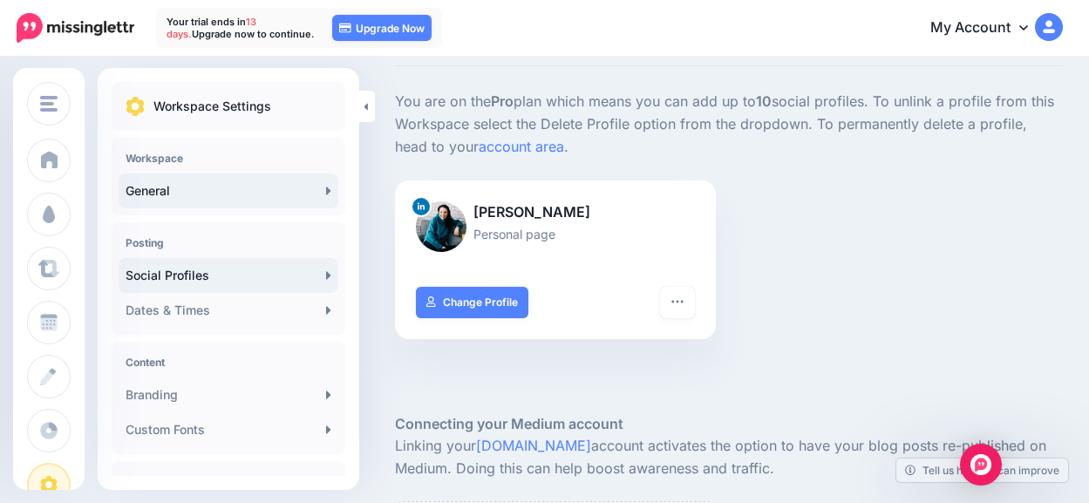
click at [248, 189] on link "General" at bounding box center [229, 190] width 220 height 35
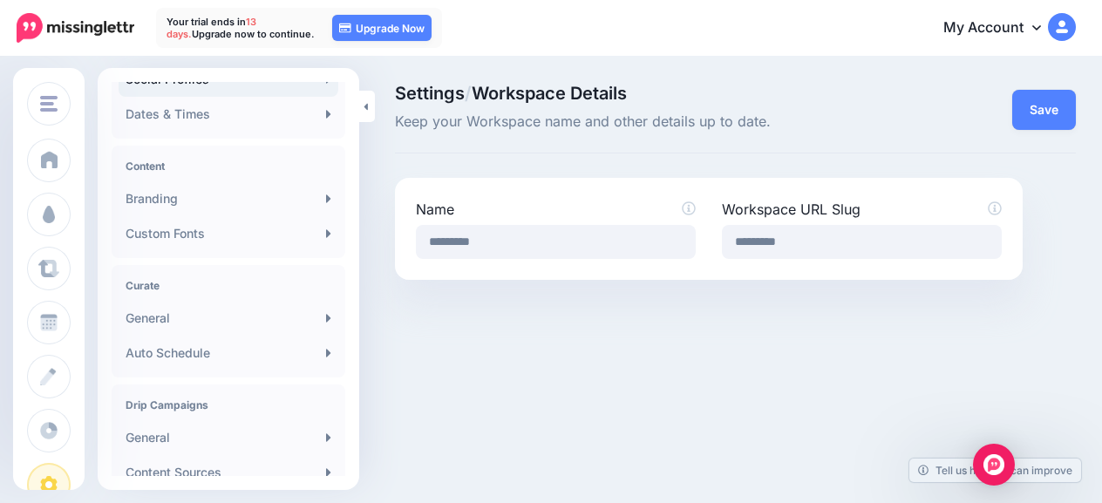
scroll to position [261, 0]
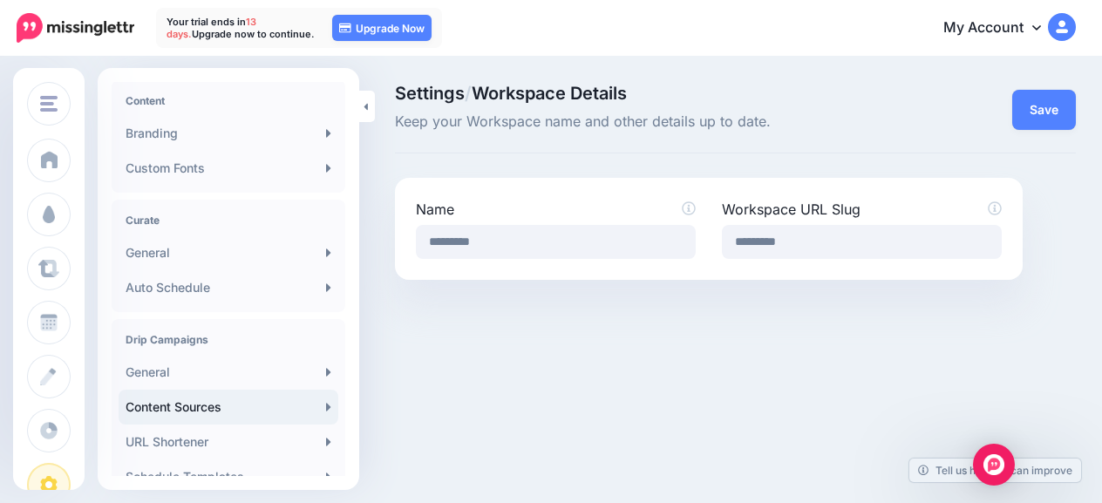
click at [214, 411] on link "Content Sources" at bounding box center [229, 407] width 220 height 35
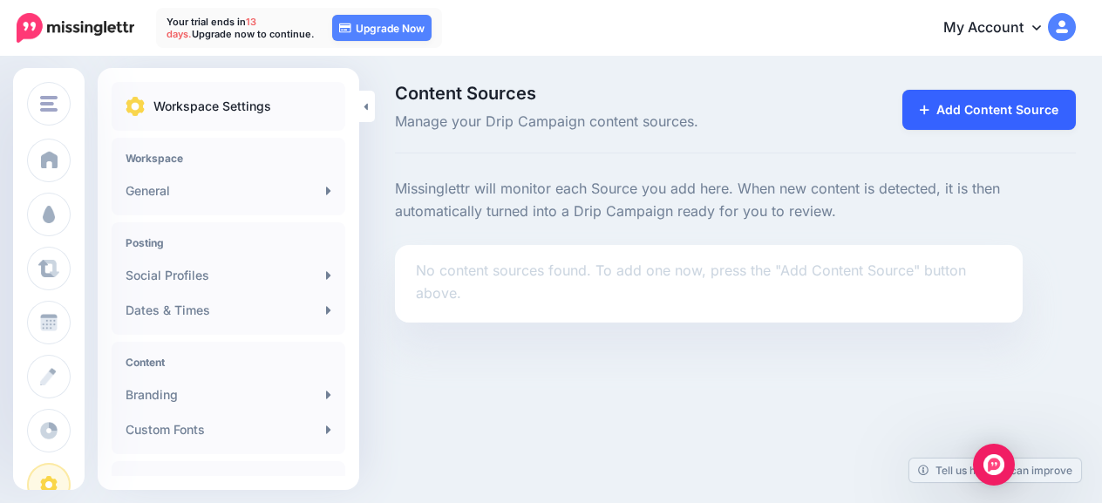
click at [953, 104] on link "Add Content Source" at bounding box center [988, 110] width 173 height 40
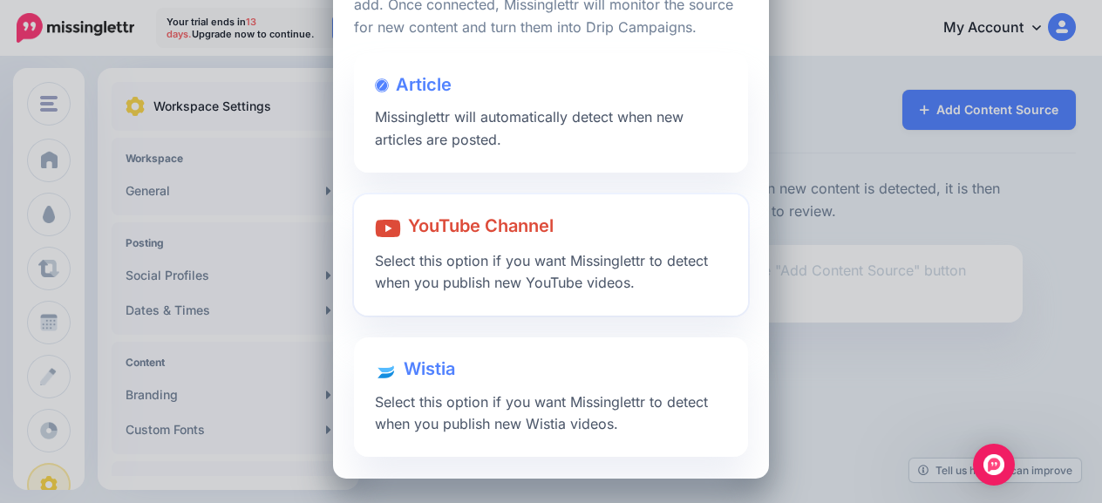
scroll to position [29, 0]
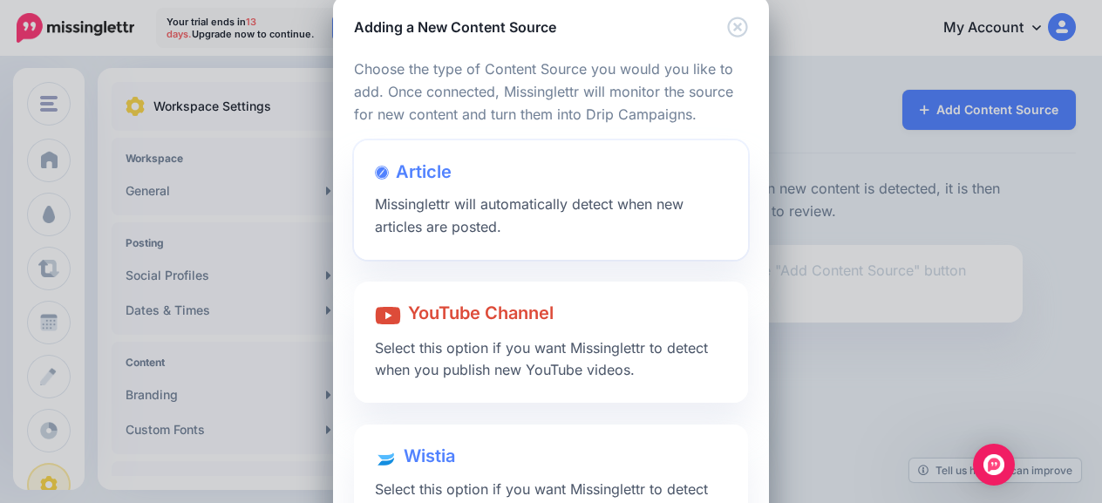
click at [457, 220] on span "Missinglettr will automatically detect when new articles are posted." at bounding box center [529, 215] width 309 height 40
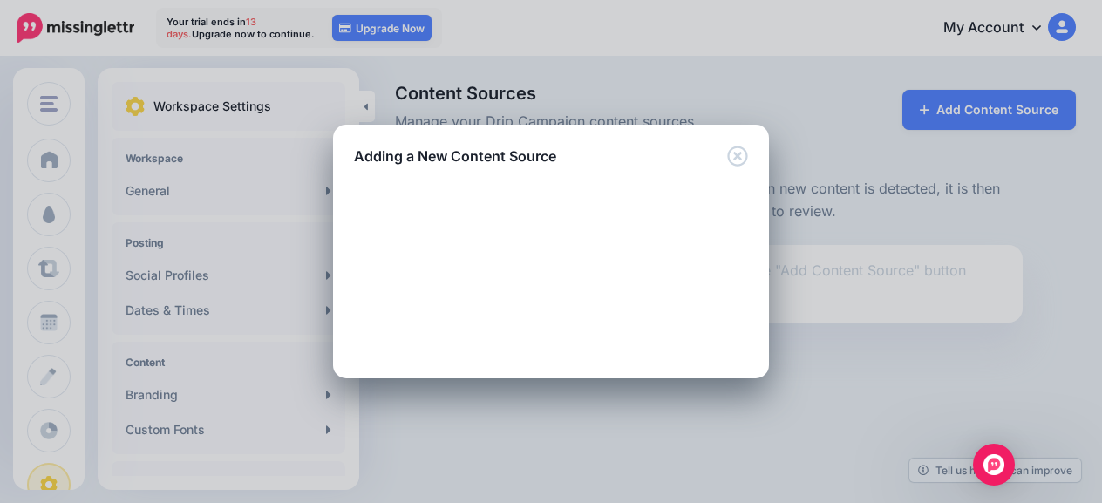
scroll to position [0, 0]
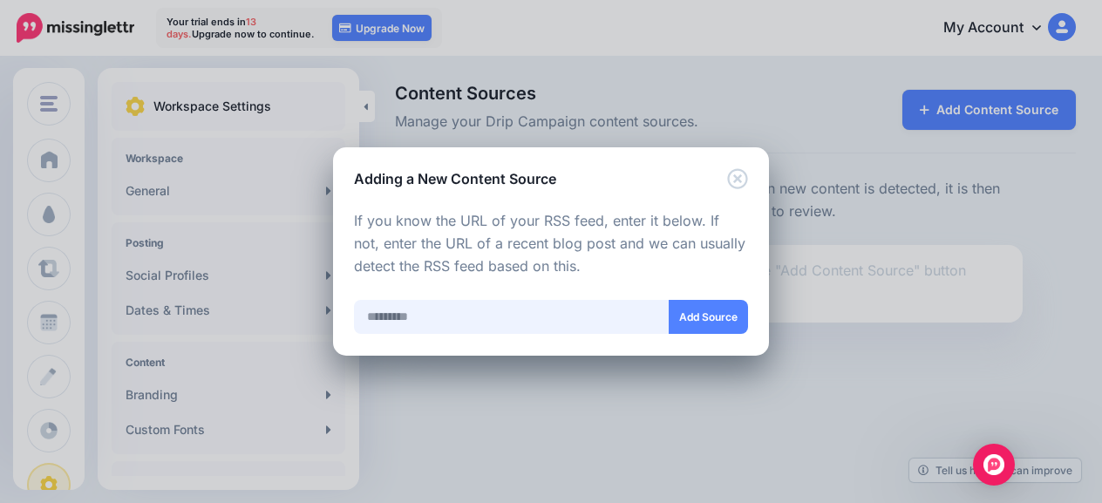
click at [478, 310] on input "text" at bounding box center [512, 317] width 316 height 34
paste input "**********"
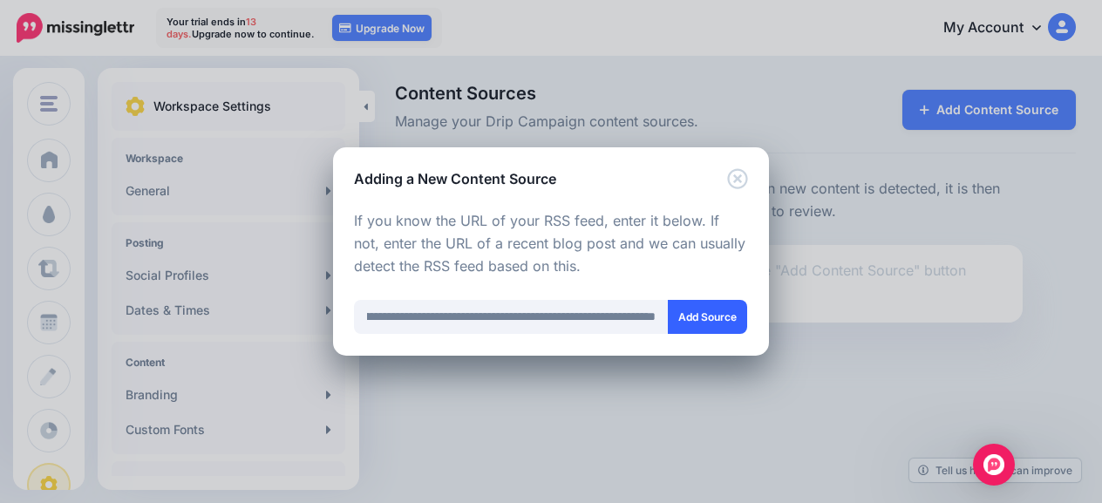
click at [712, 315] on button "Add Source" at bounding box center [707, 317] width 79 height 34
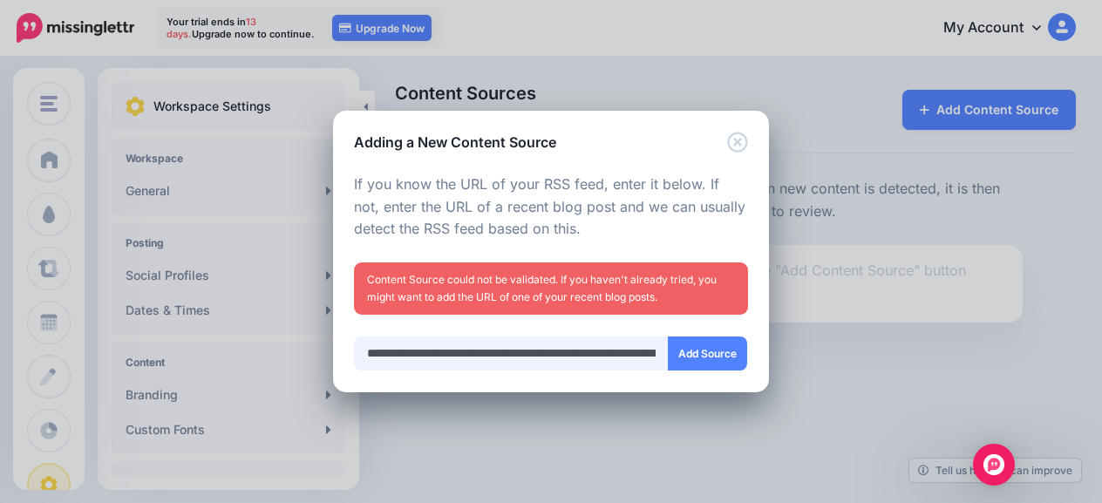
click at [529, 353] on input "text" at bounding box center [511, 353] width 315 height 34
type input "**********"
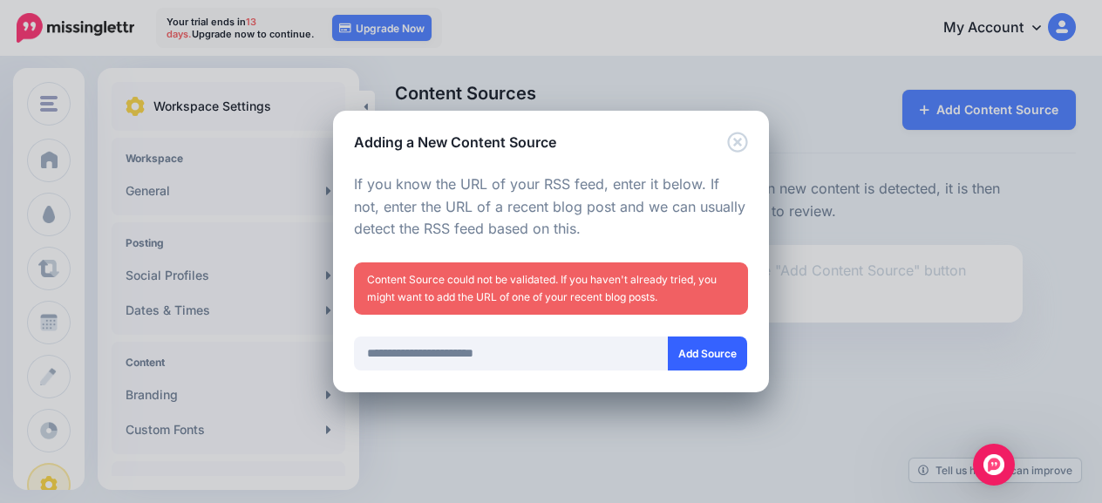
click at [716, 363] on button "Add Source" at bounding box center [707, 353] width 79 height 34
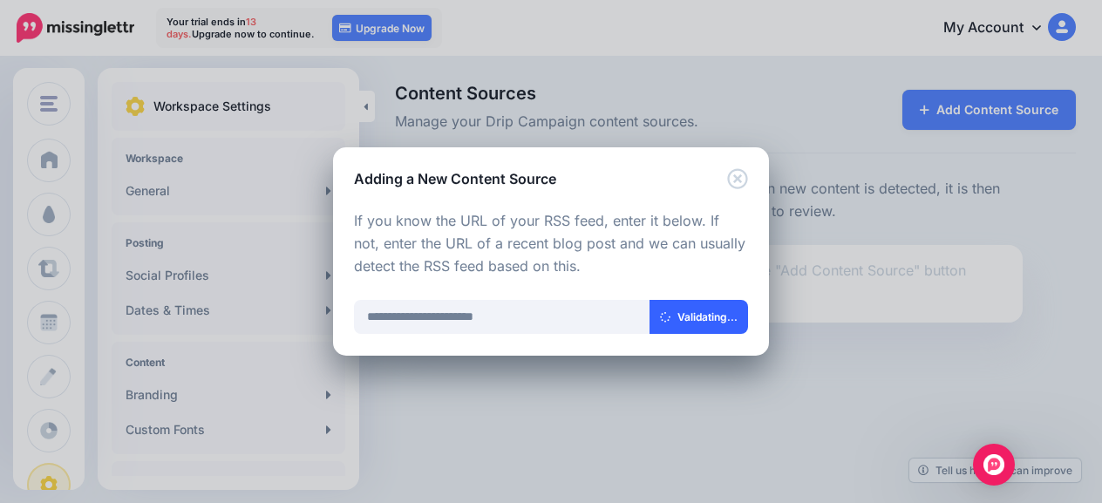
click at [687, 315] on button "Validating..." at bounding box center [698, 317] width 98 height 34
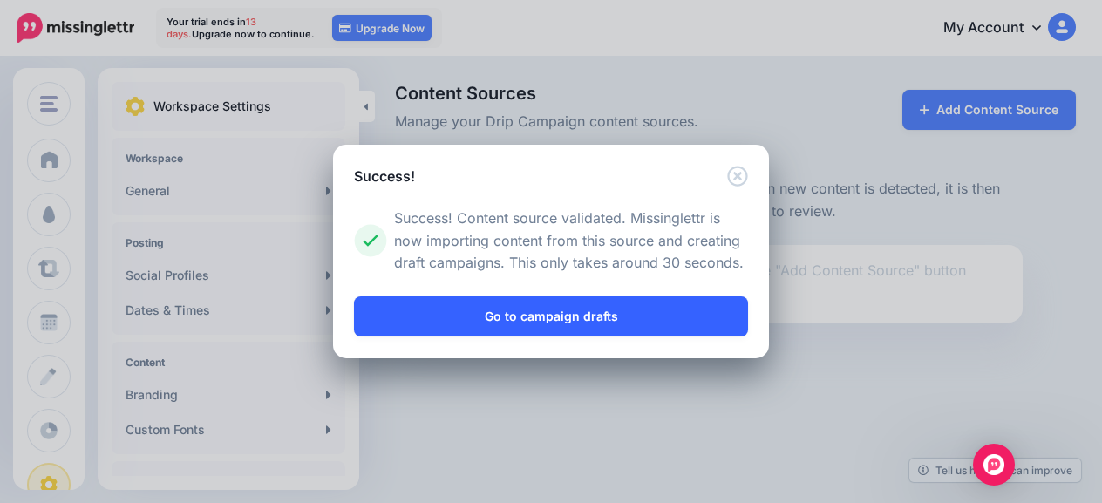
click at [532, 316] on link "Go to campaign drafts" at bounding box center [551, 316] width 394 height 40
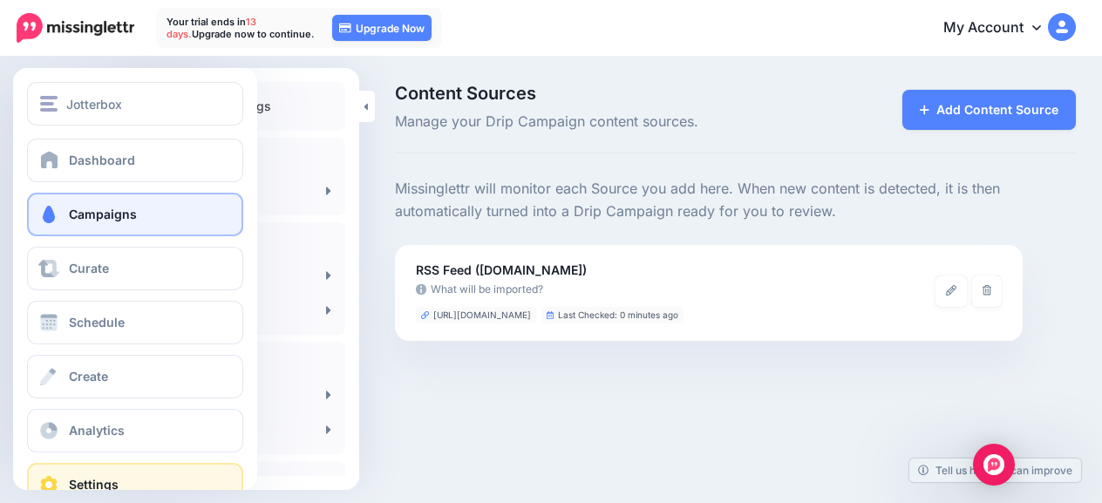
click at [90, 213] on span "Campaigns" at bounding box center [103, 214] width 68 height 15
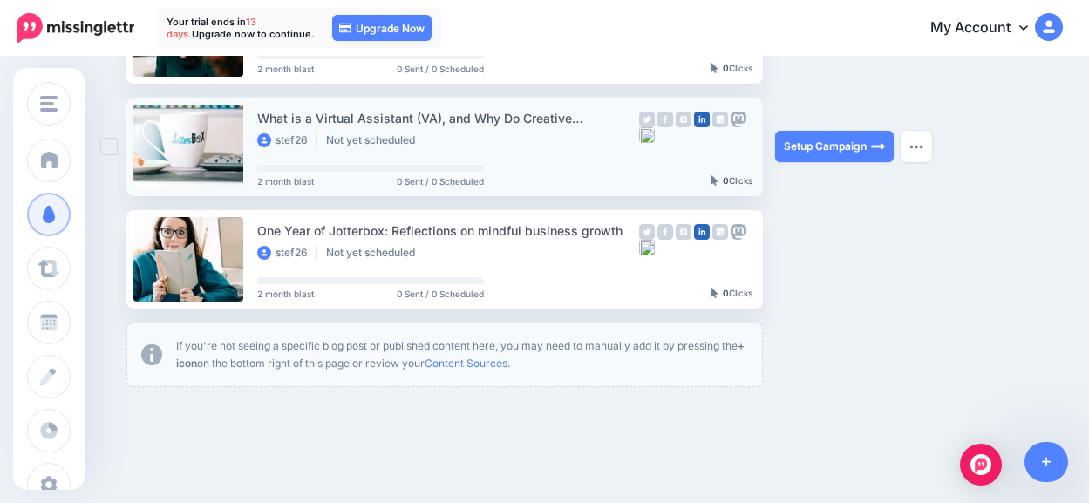
scroll to position [697, 0]
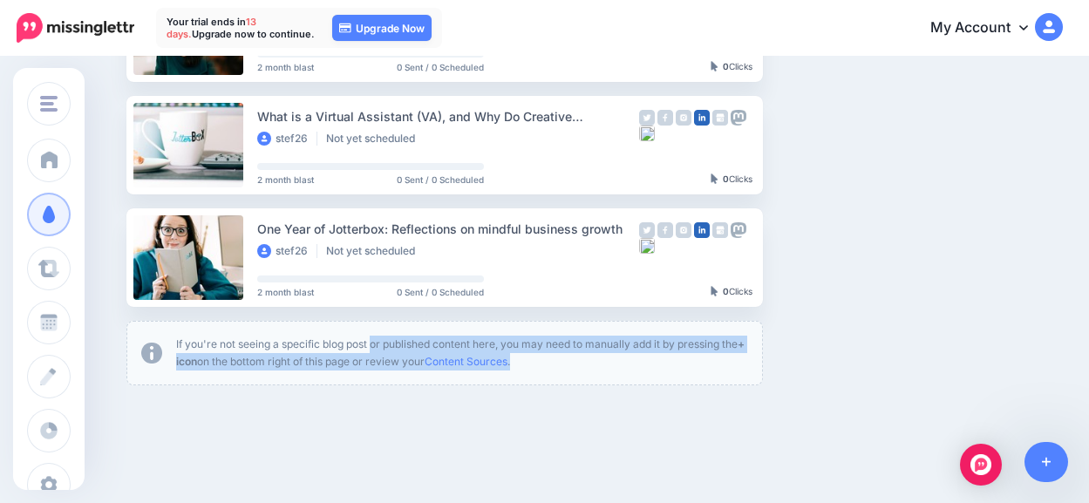
drag, startPoint x: 277, startPoint y: 342, endPoint x: 580, endPoint y: 386, distance: 306.6
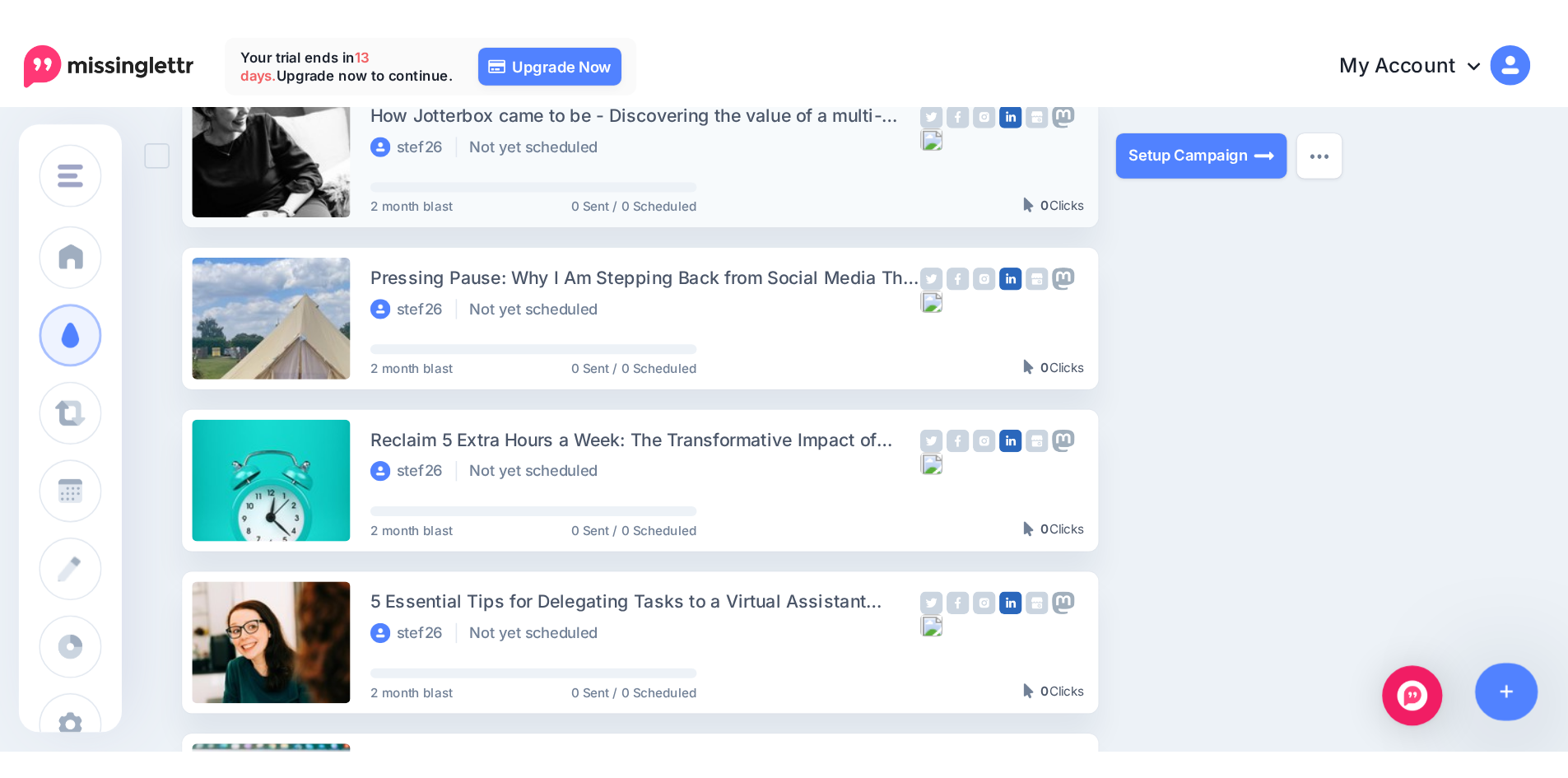
scroll to position [0, 0]
